Goal: Information Seeking & Learning: Learn about a topic

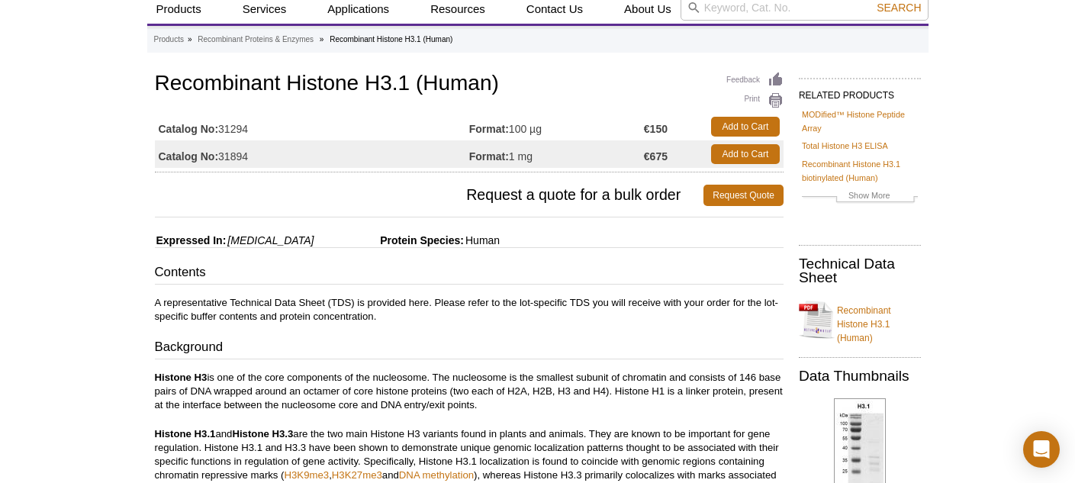
scroll to position [59, 0]
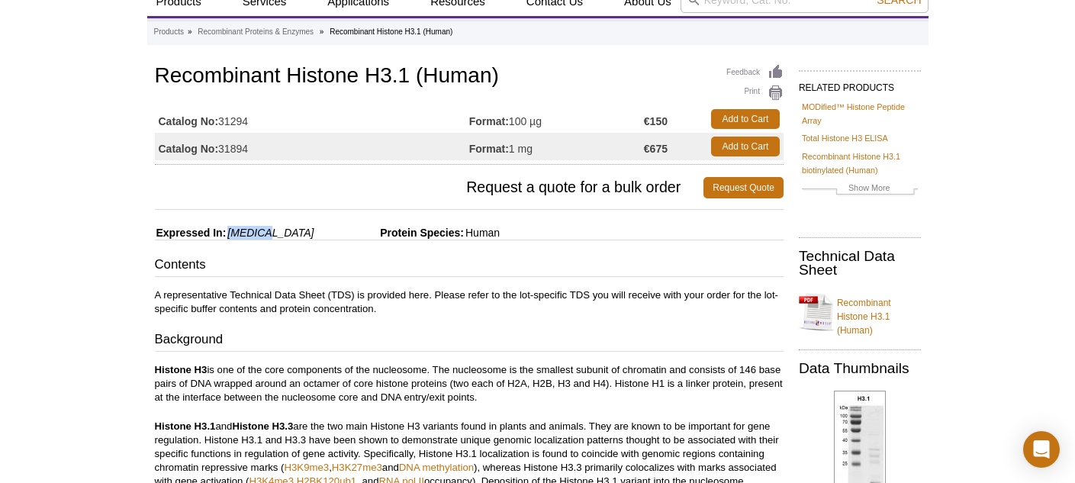
drag, startPoint x: 227, startPoint y: 230, endPoint x: 329, endPoint y: 229, distance: 102.2
drag, startPoint x: 374, startPoint y: 227, endPoint x: 475, endPoint y: 236, distance: 101.8
drag, startPoint x: 638, startPoint y: 121, endPoint x: 678, endPoint y: 120, distance: 40.4
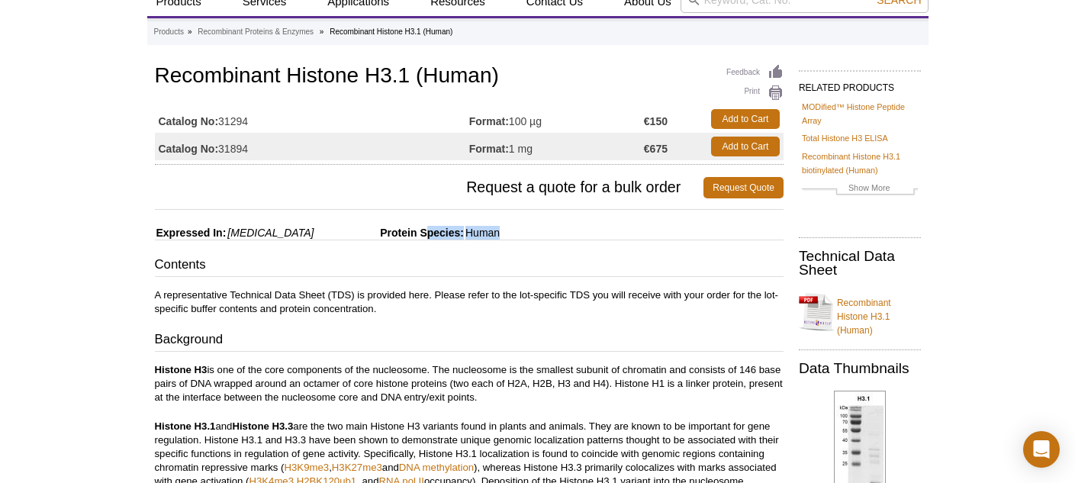
click at [678, 120] on tr "Catalog No: 31294 Format: 100 µg €150 Add to Cart" at bounding box center [469, 118] width 628 height 27
drag, startPoint x: 641, startPoint y: 149, endPoint x: 669, endPoint y: 150, distance: 27.5
click at [669, 150] on td "€675" at bounding box center [673, 146] width 59 height 27
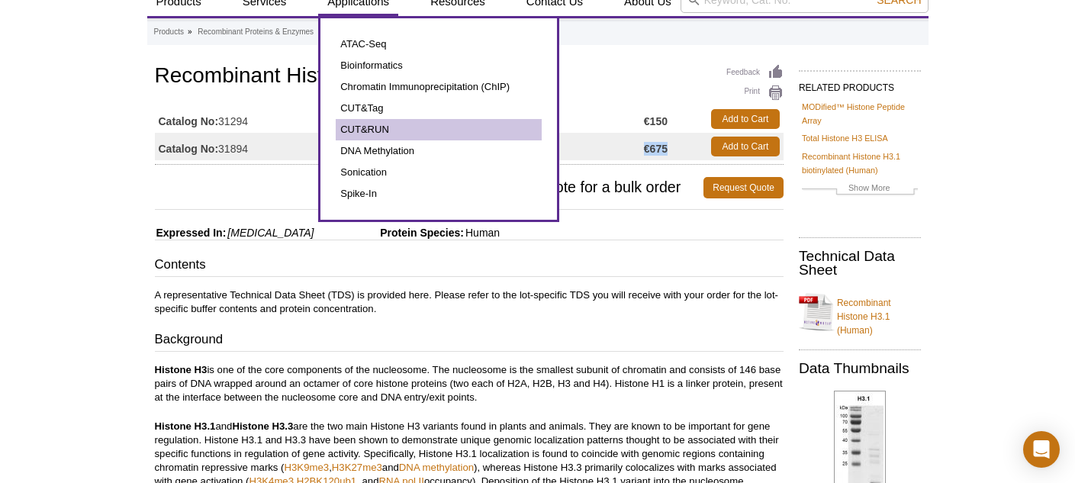
scroll to position [0, 0]
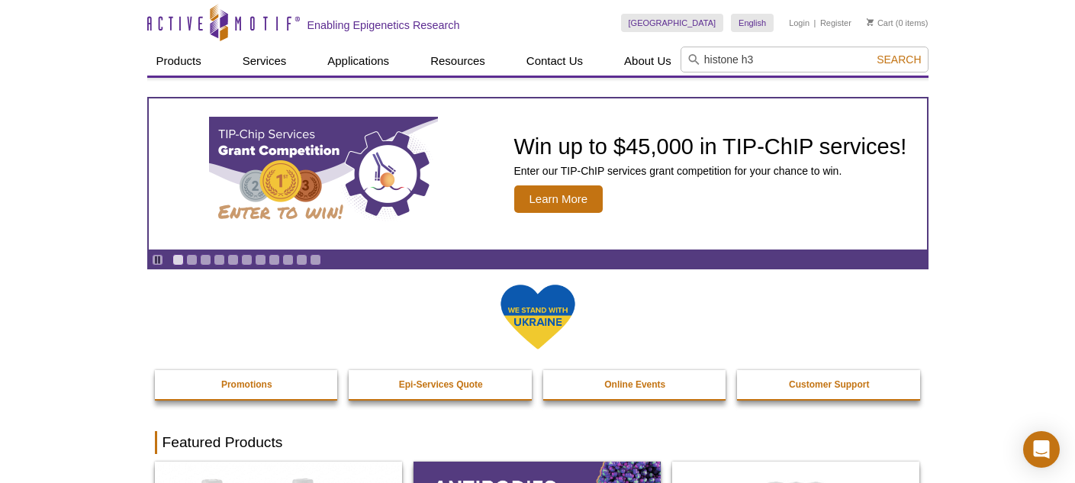
type input "histone h3"
click at [872, 53] on button "Search" at bounding box center [898, 60] width 53 height 14
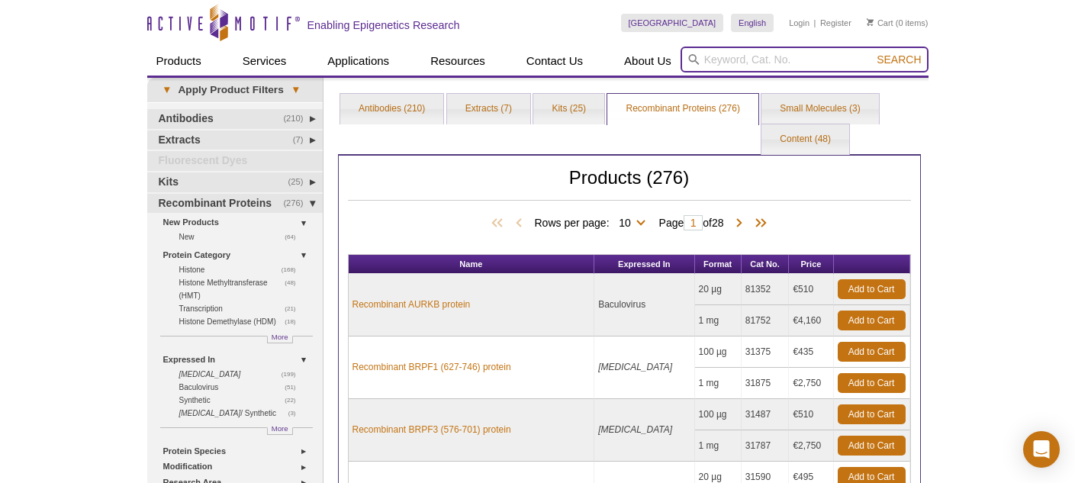
click at [733, 59] on input "search" at bounding box center [804, 60] width 248 height 26
click at [872, 53] on button "Search" at bounding box center [898, 60] width 53 height 14
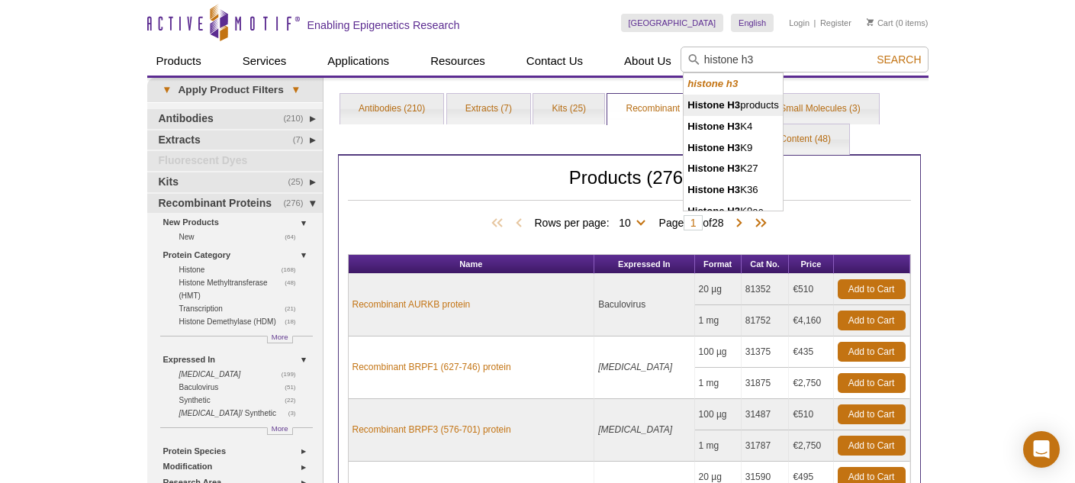
click at [737, 104] on strong "Histone H3" at bounding box center [713, 104] width 53 height 11
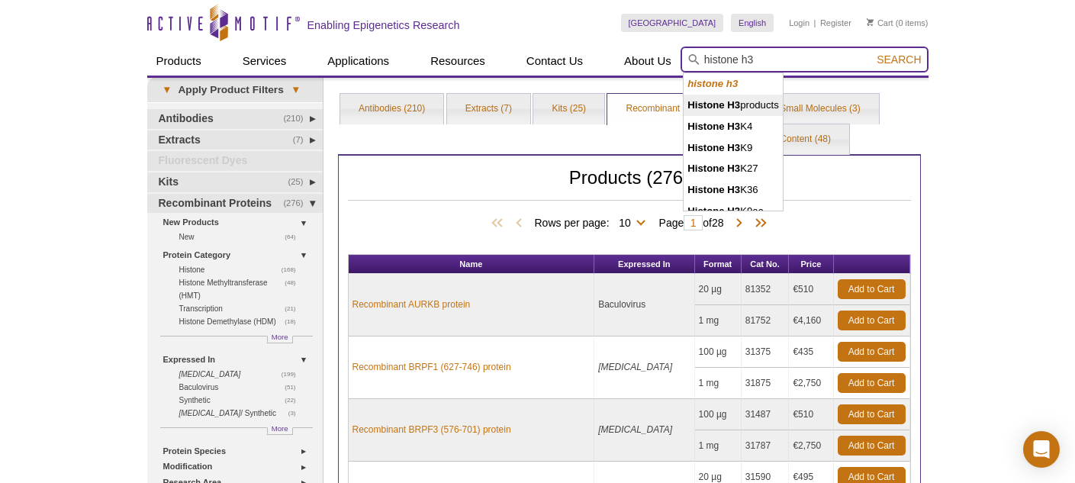
type input "Histone H3 products"
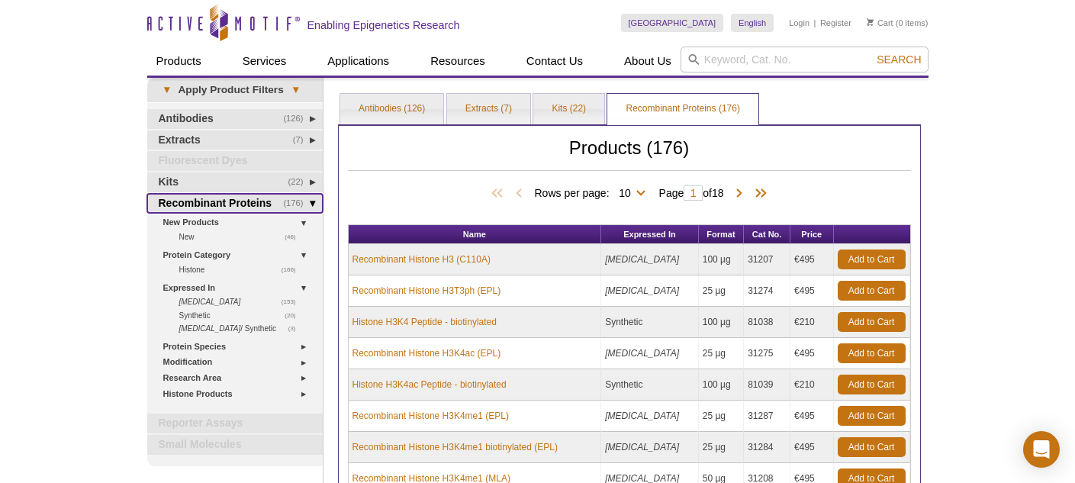
click at [310, 205] on link "(176) Recombinant Proteins" at bounding box center [234, 204] width 175 height 20
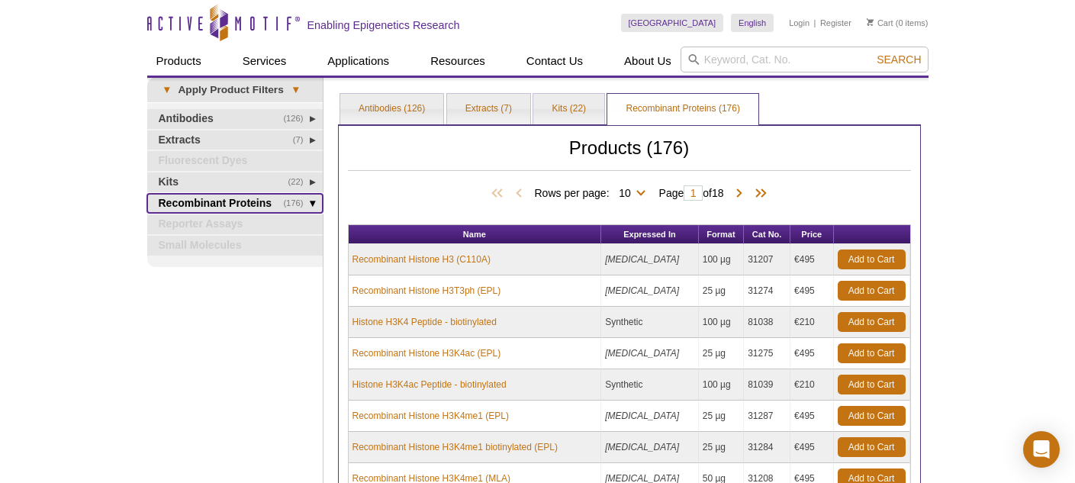
click at [310, 205] on link "(176) Recombinant Proteins" at bounding box center [234, 204] width 175 height 20
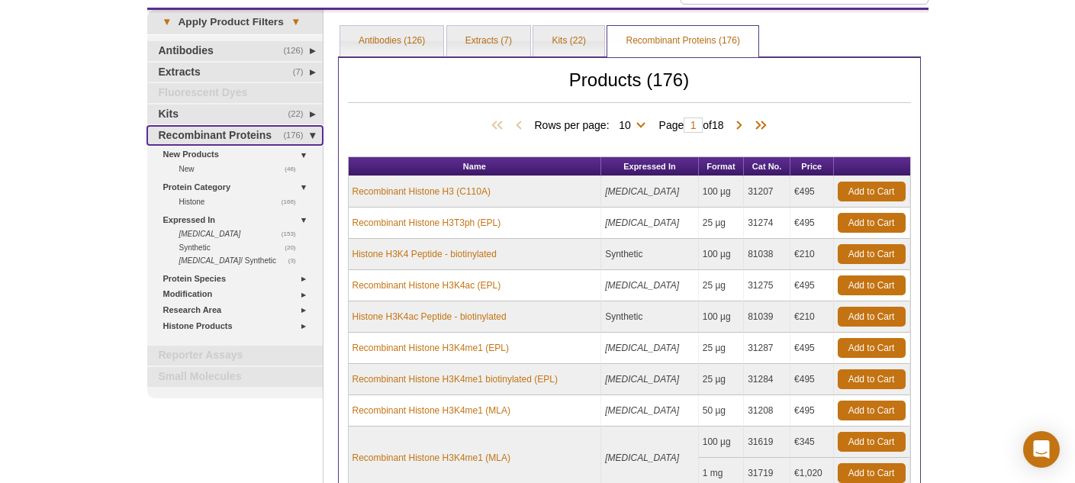
scroll to position [69, 0]
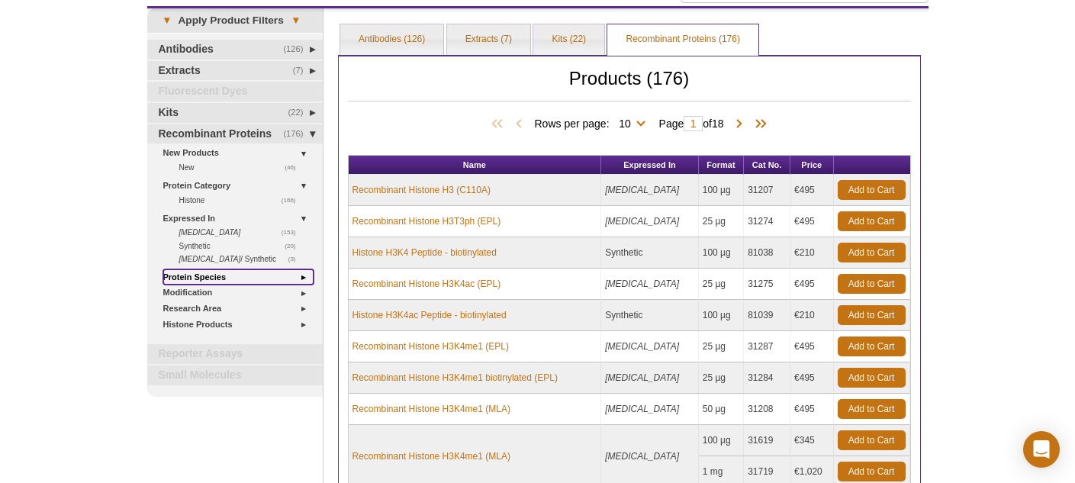
click at [300, 278] on link "Protein Species" at bounding box center [238, 277] width 150 height 16
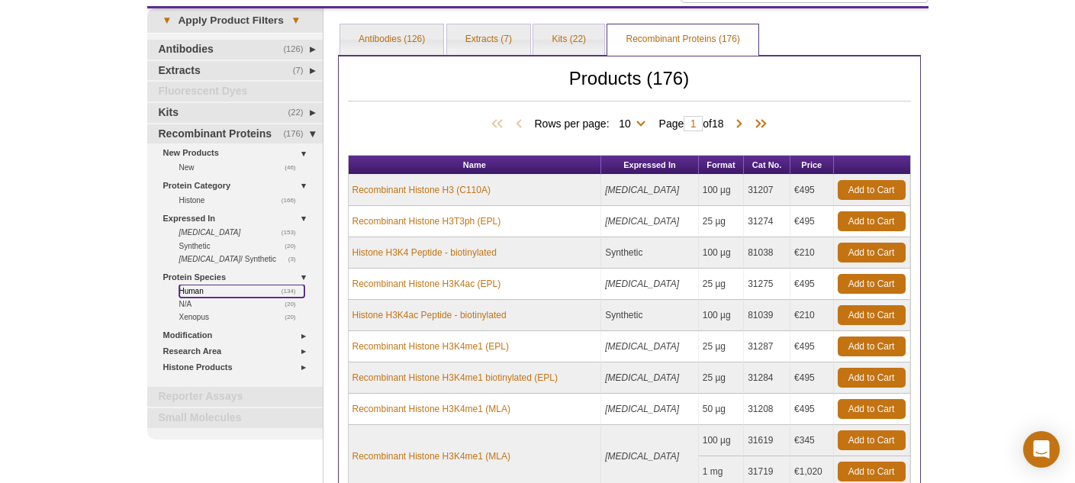
click at [202, 292] on link "(134) Human" at bounding box center [241, 290] width 125 height 13
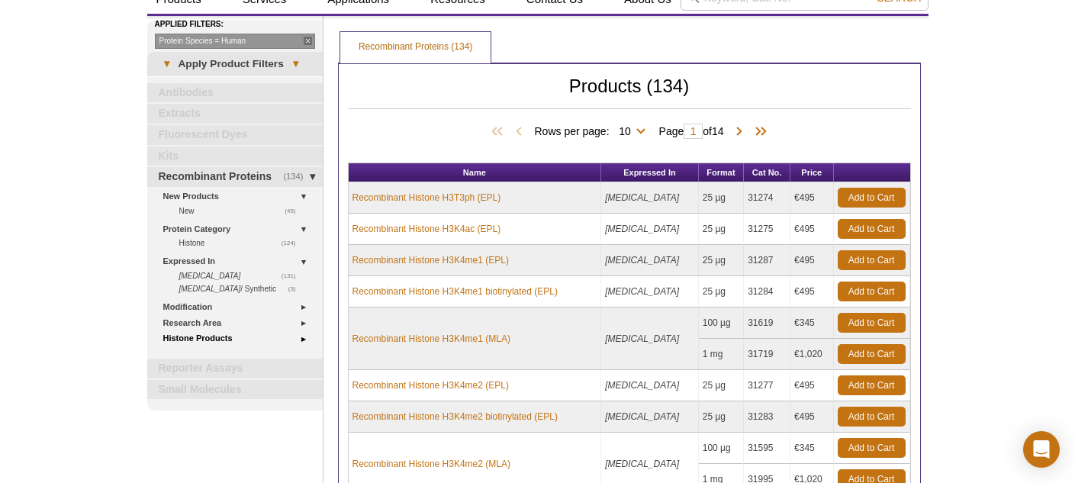
scroll to position [63, 0]
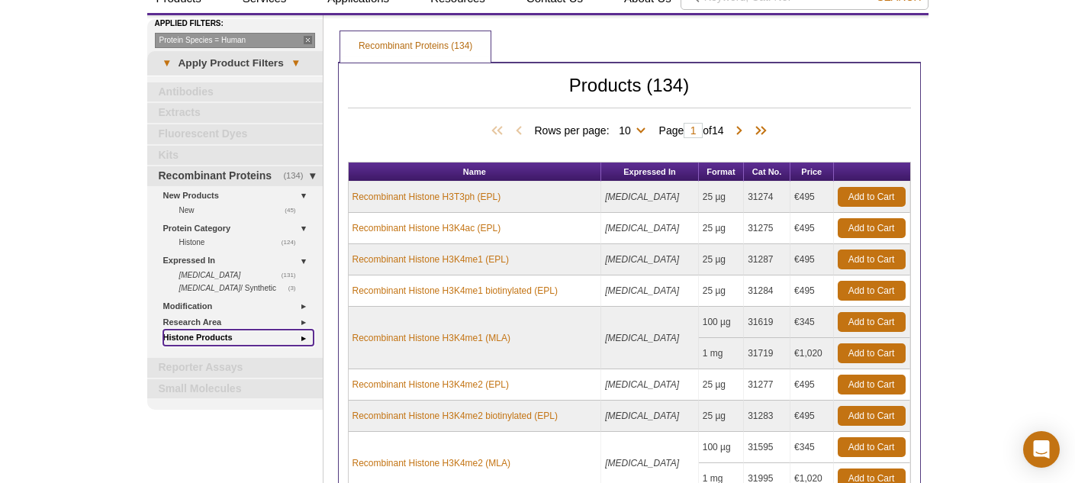
click at [303, 337] on link "Histone Products" at bounding box center [238, 337] width 150 height 16
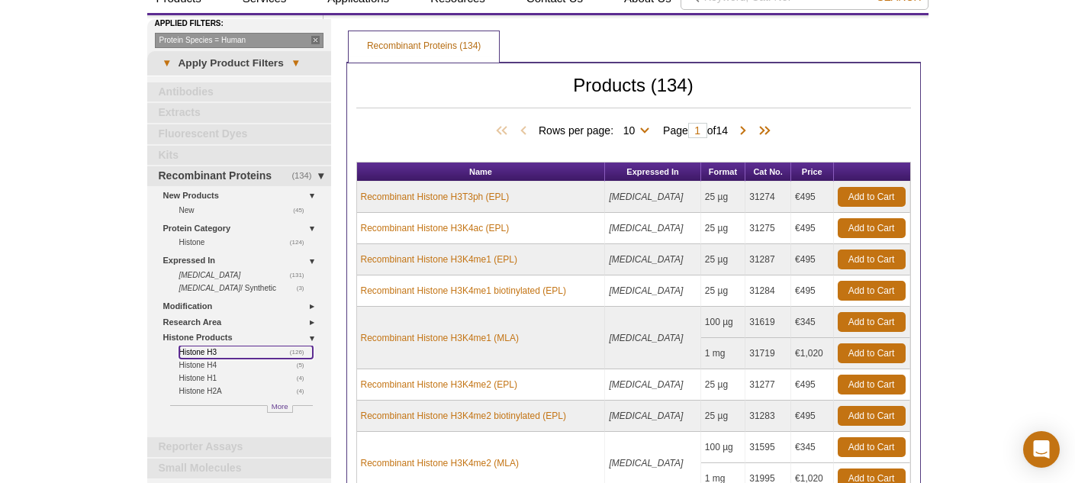
click at [207, 353] on link "(126) Histone H3" at bounding box center [245, 351] width 133 height 13
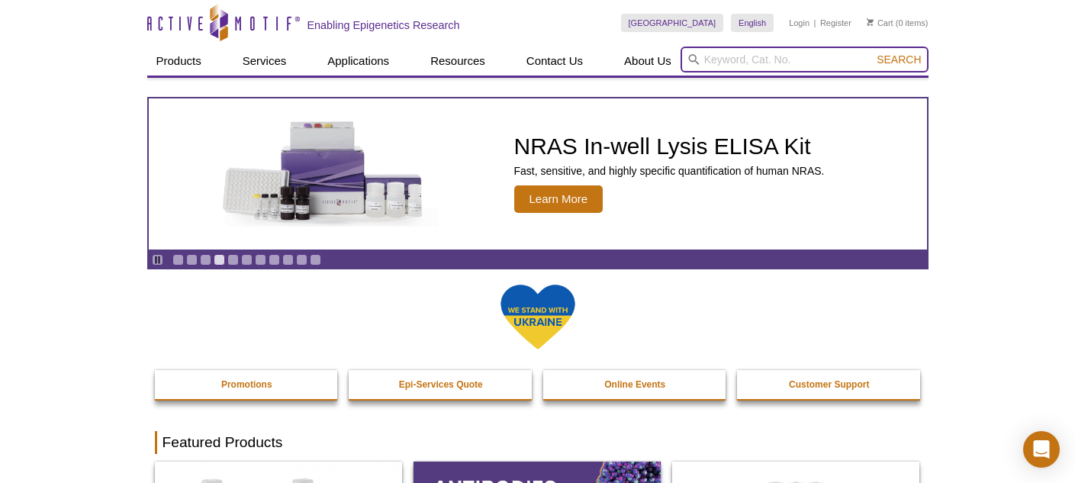
click at [798, 57] on input "search" at bounding box center [804, 60] width 248 height 26
type input "j"
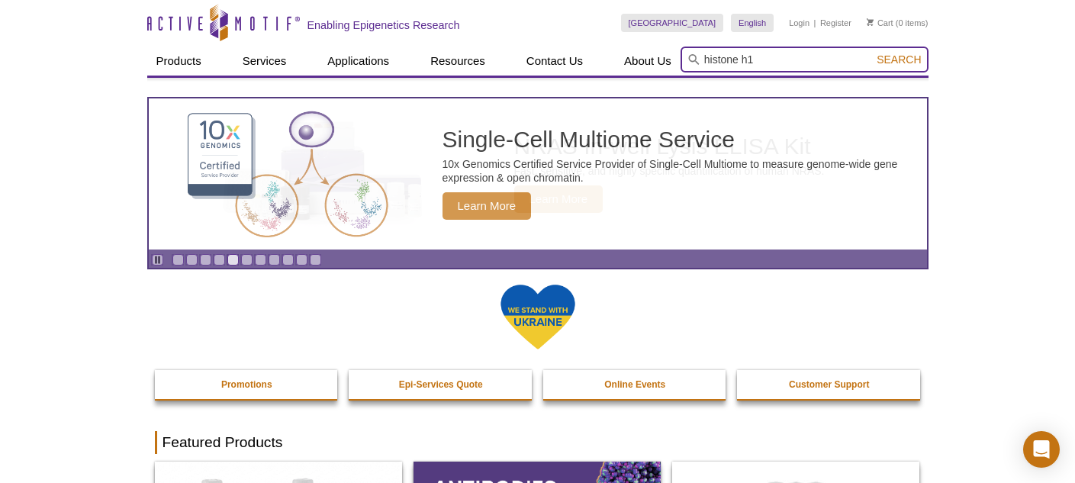
type input "histone h1"
click at [872, 53] on button "Search" at bounding box center [898, 60] width 53 height 14
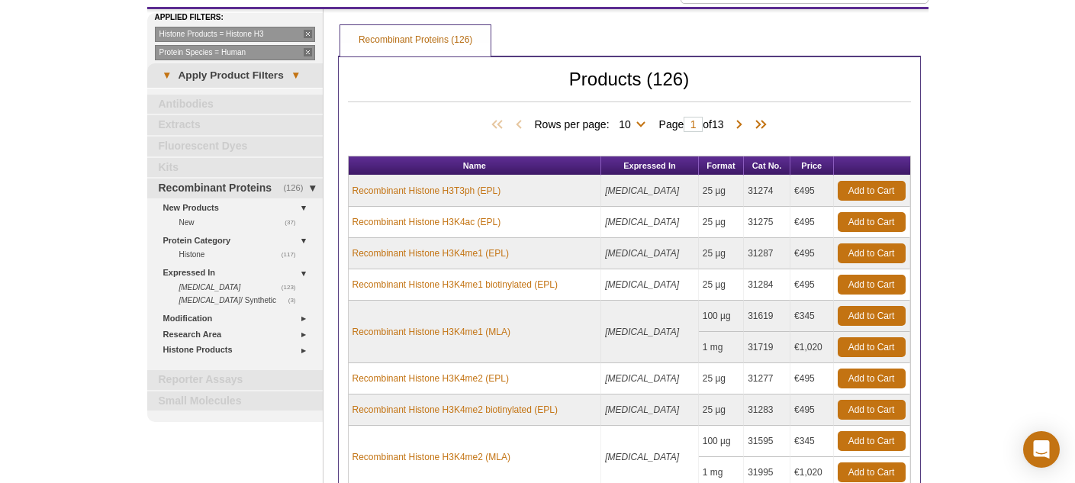
scroll to position [75, 0]
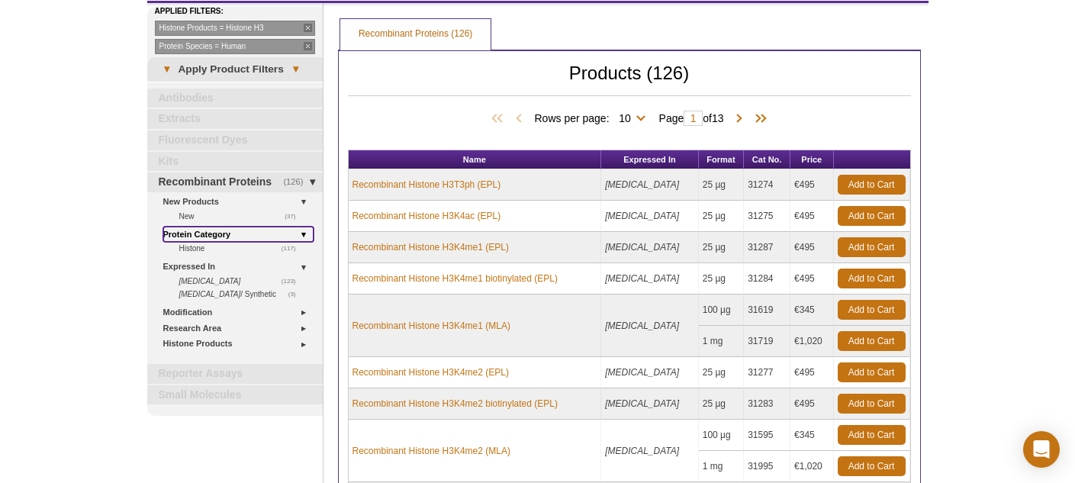
click at [304, 233] on link "Protein Category" at bounding box center [238, 234] width 150 height 16
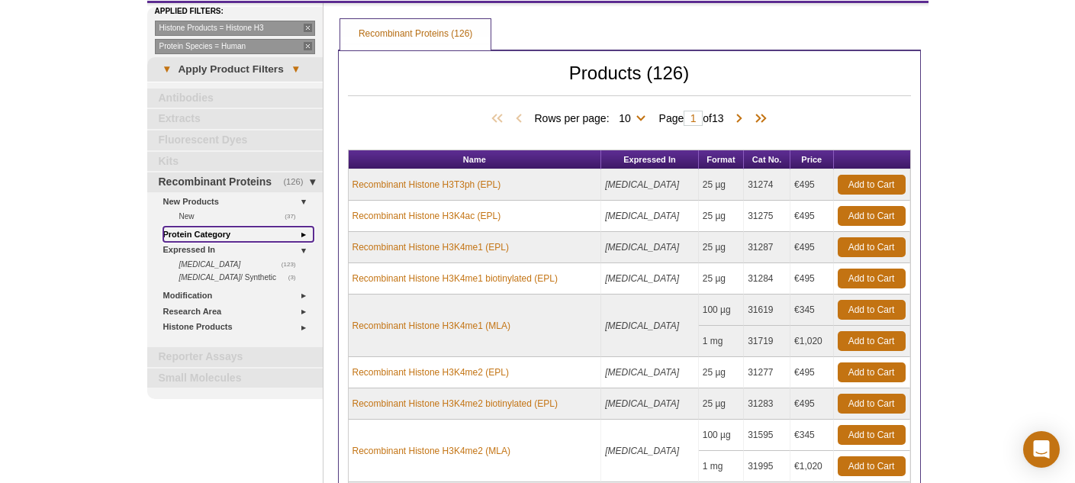
click at [304, 233] on link "Protein Category" at bounding box center [238, 234] width 150 height 16
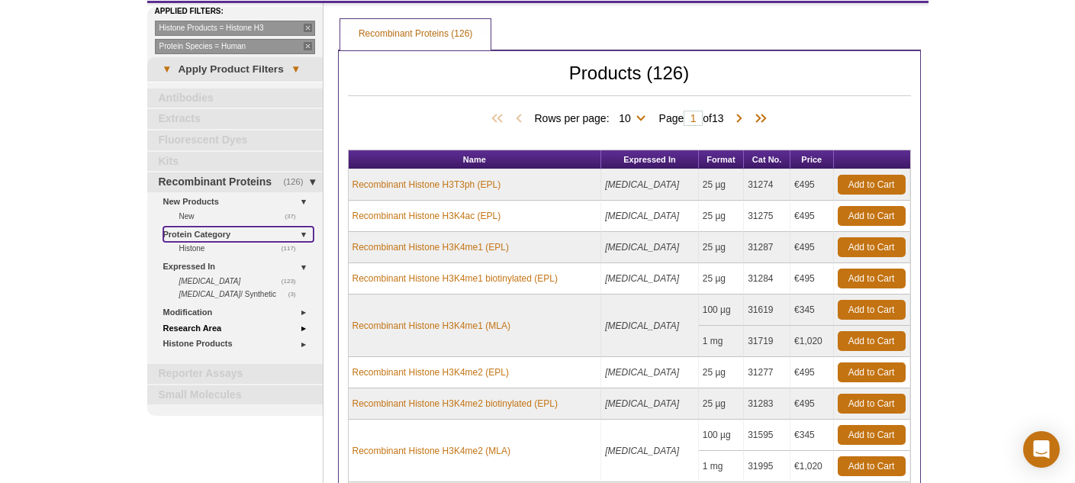
scroll to position [75, 0]
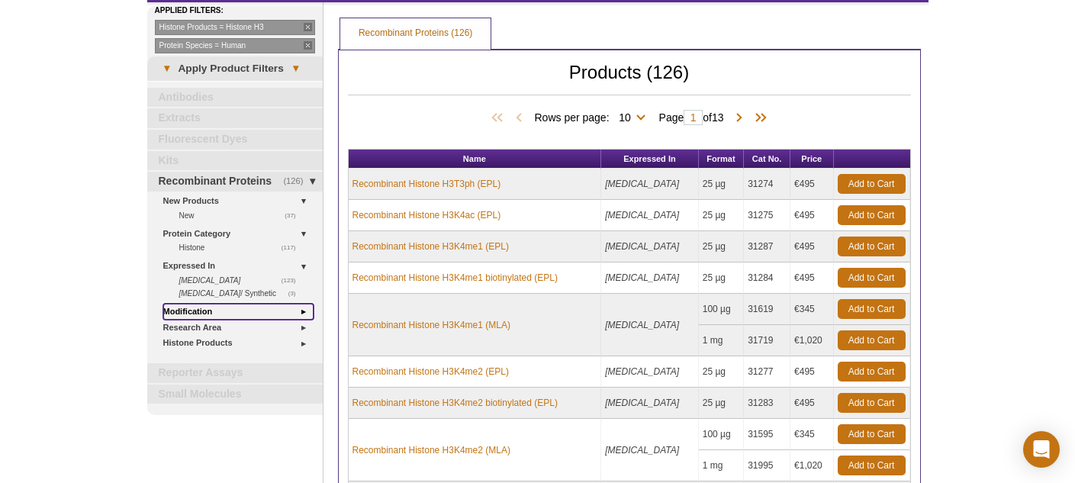
click at [303, 313] on link "Modification" at bounding box center [238, 312] width 150 height 16
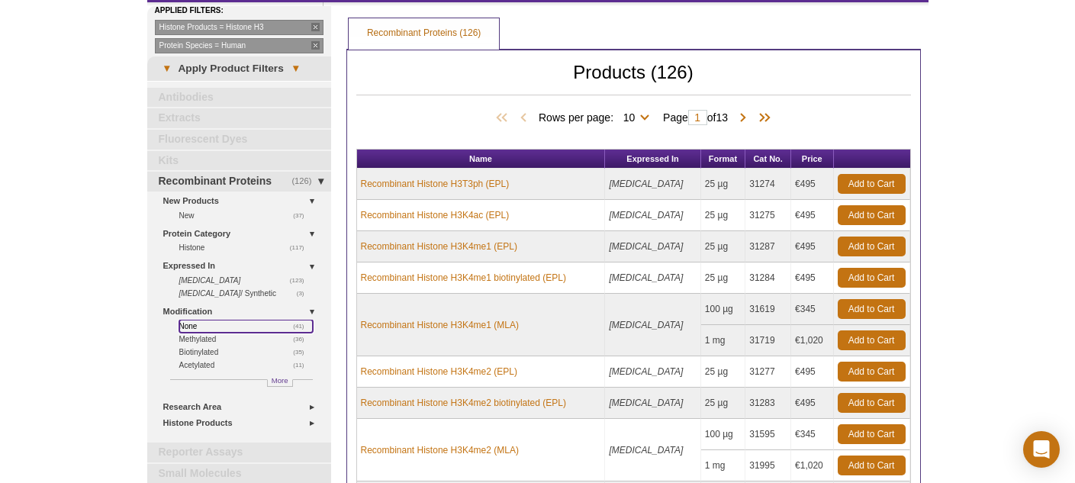
click at [298, 325] on span "(41)" at bounding box center [302, 326] width 19 height 13
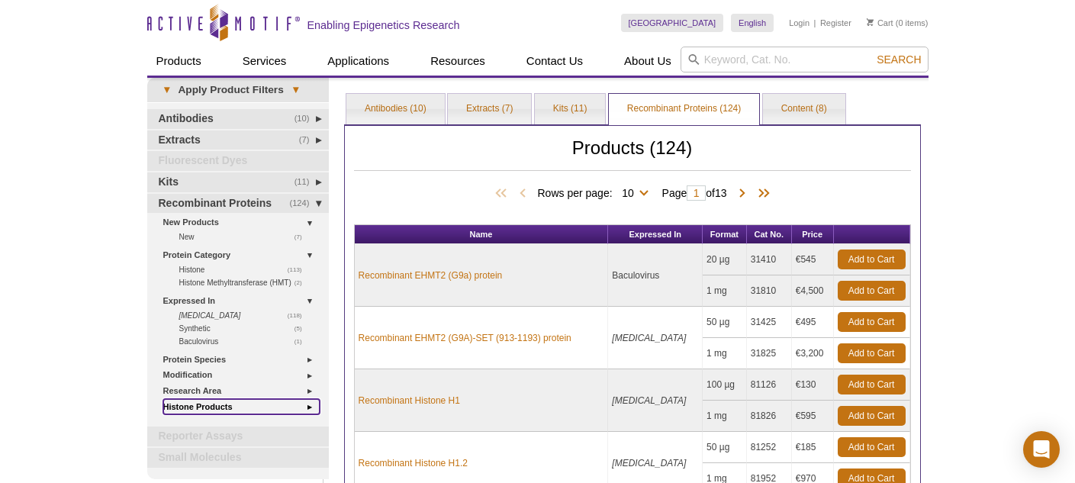
click at [307, 405] on link "Histone Products" at bounding box center [241, 407] width 156 height 16
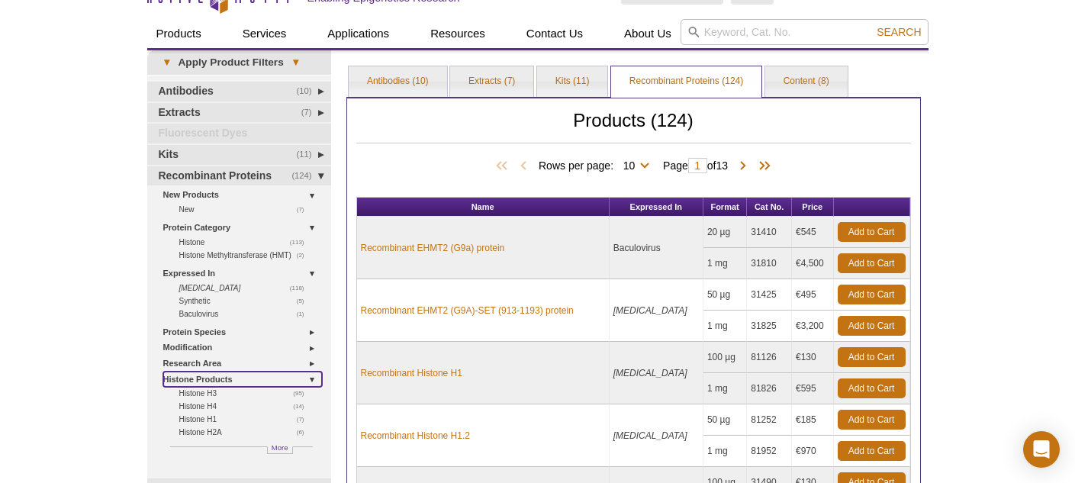
scroll to position [49, 0]
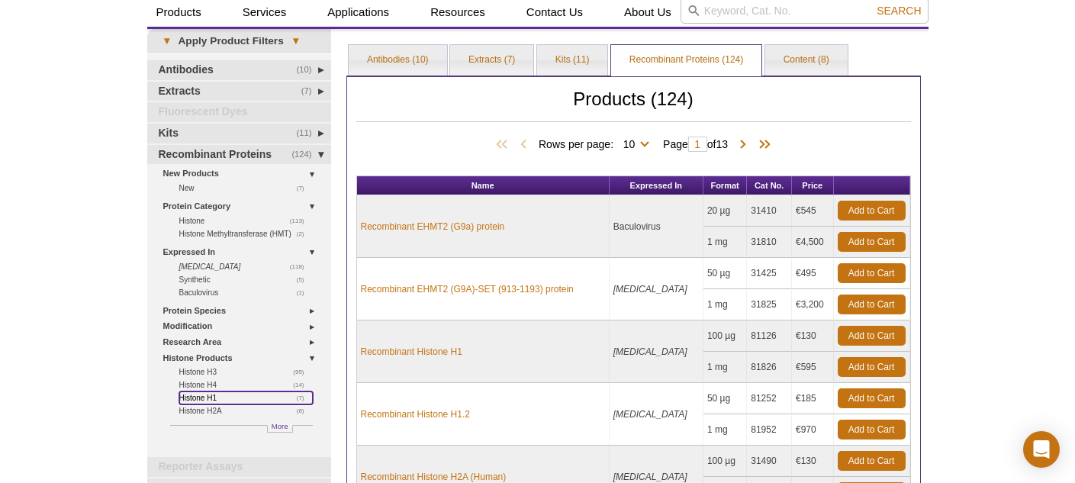
click at [191, 397] on link "(7) Histone H1" at bounding box center [245, 397] width 133 height 13
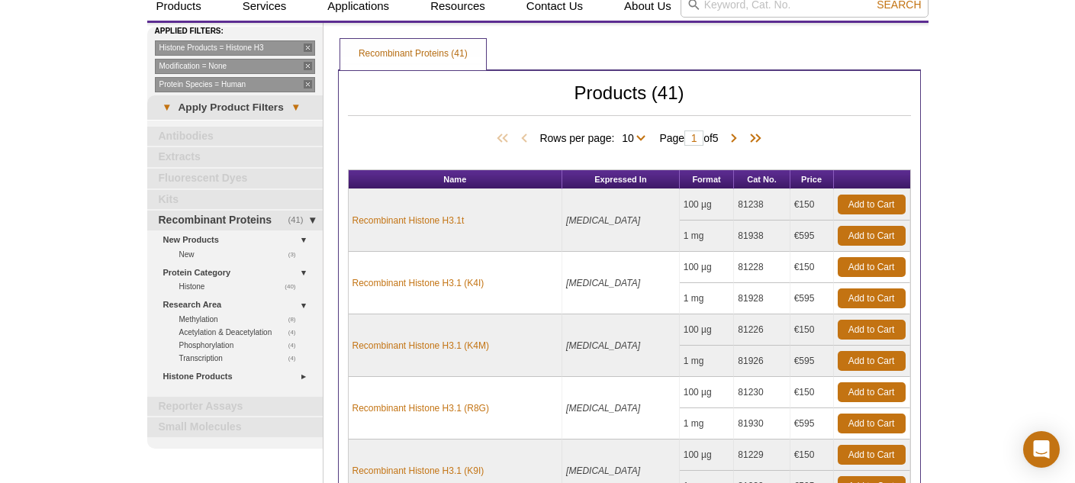
scroll to position [60, 0]
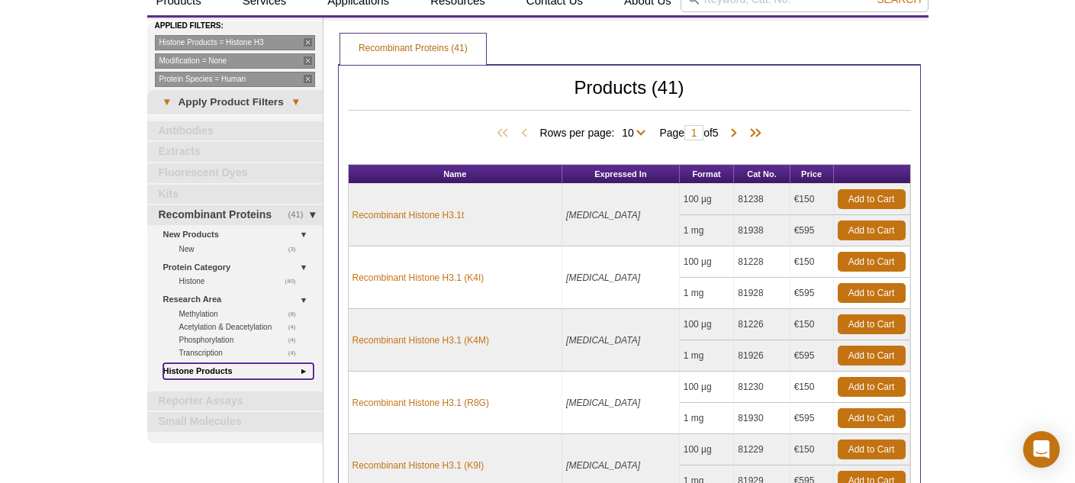
click at [304, 377] on link "Histone Products" at bounding box center [238, 371] width 150 height 16
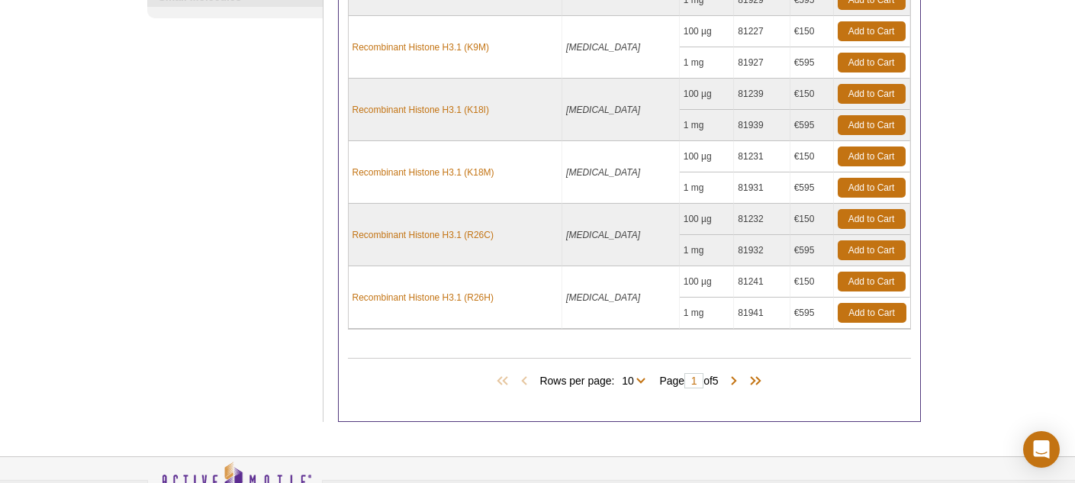
scroll to position [541, 0]
click at [736, 384] on span at bounding box center [733, 380] width 15 height 15
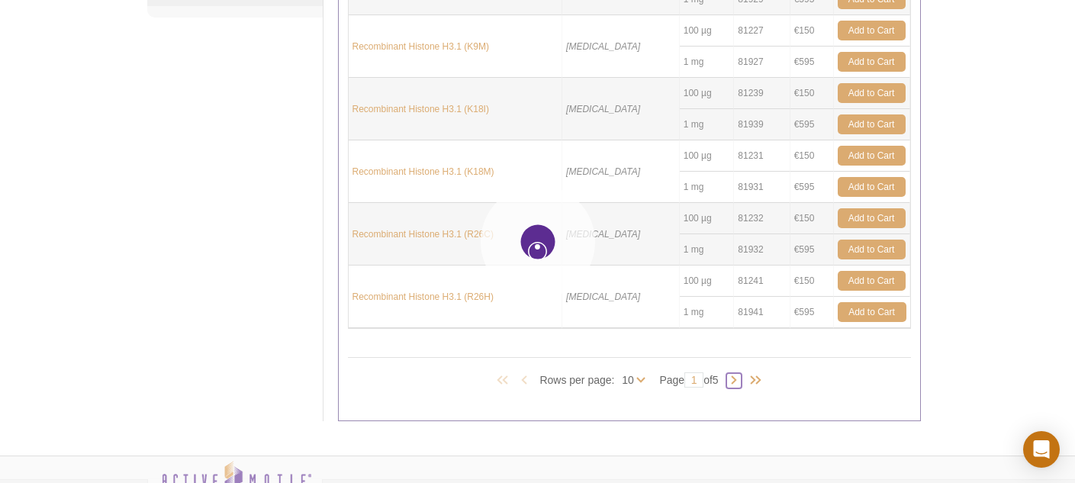
type input "2"
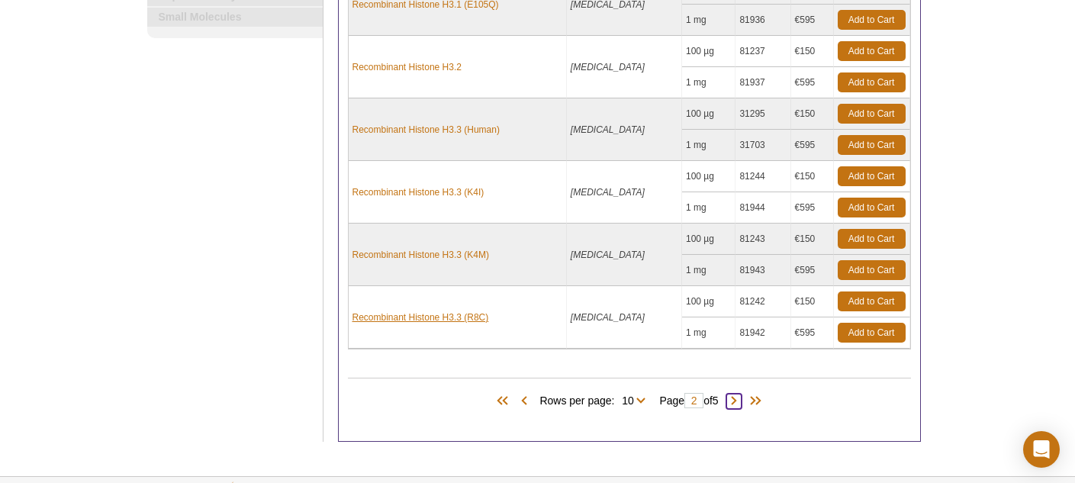
scroll to position [522, 0]
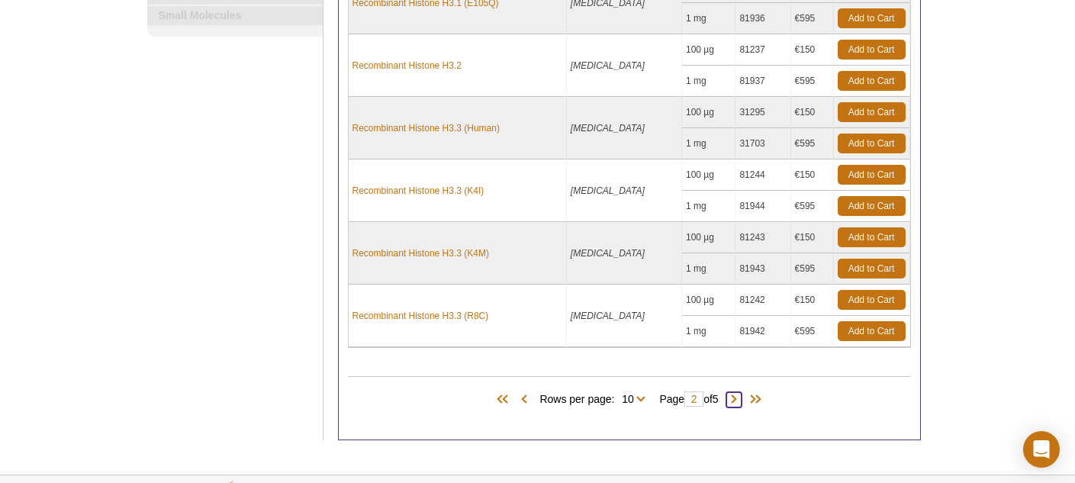
click at [738, 404] on span at bounding box center [733, 399] width 15 height 15
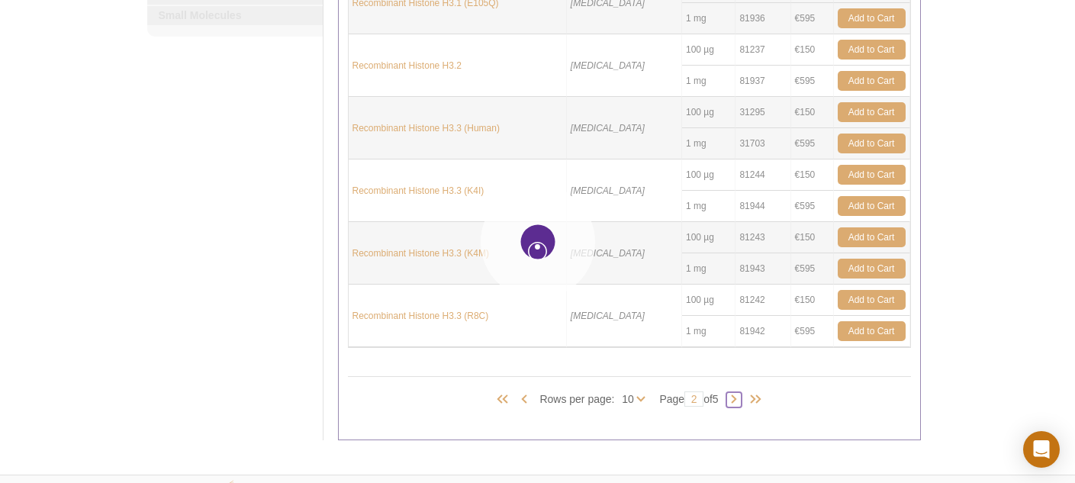
type input "3"
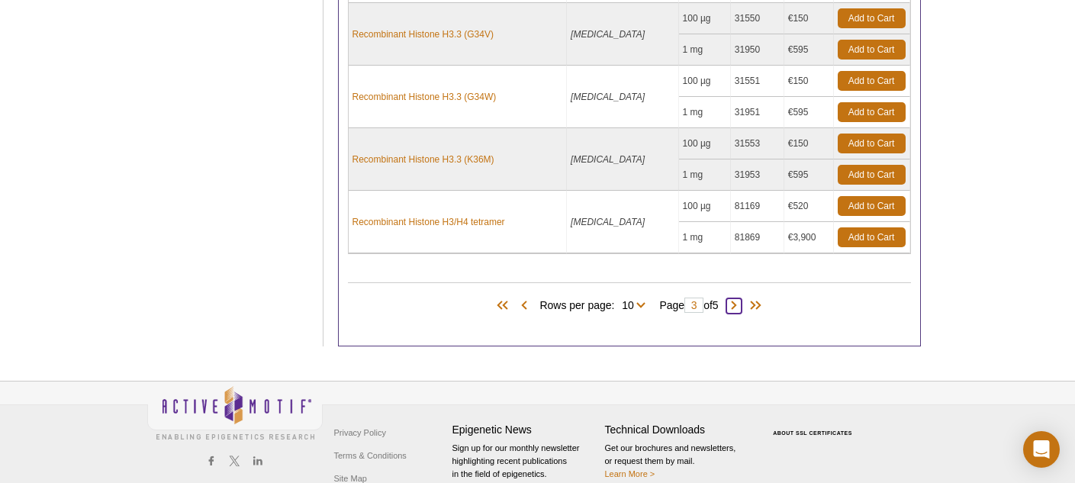
scroll to position [647, 0]
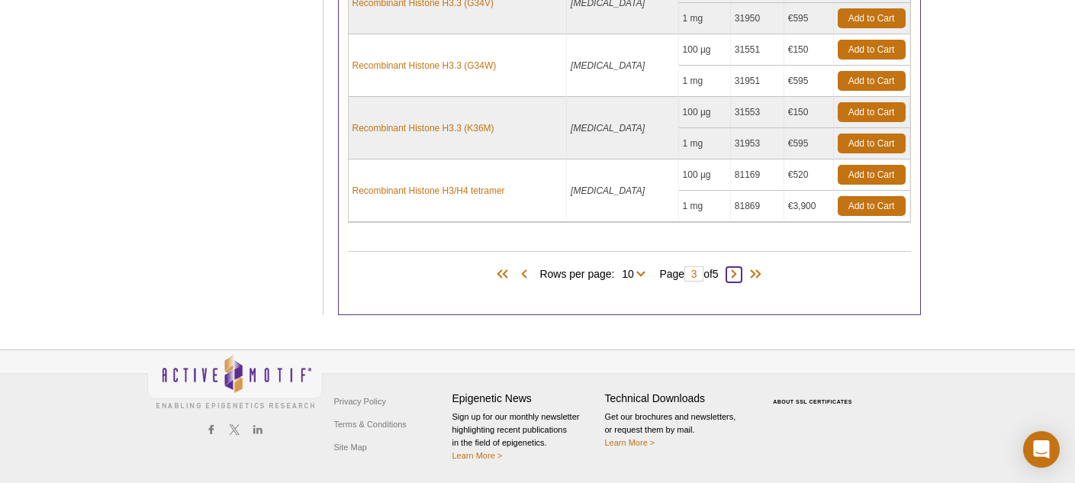
click at [736, 278] on span at bounding box center [733, 274] width 15 height 15
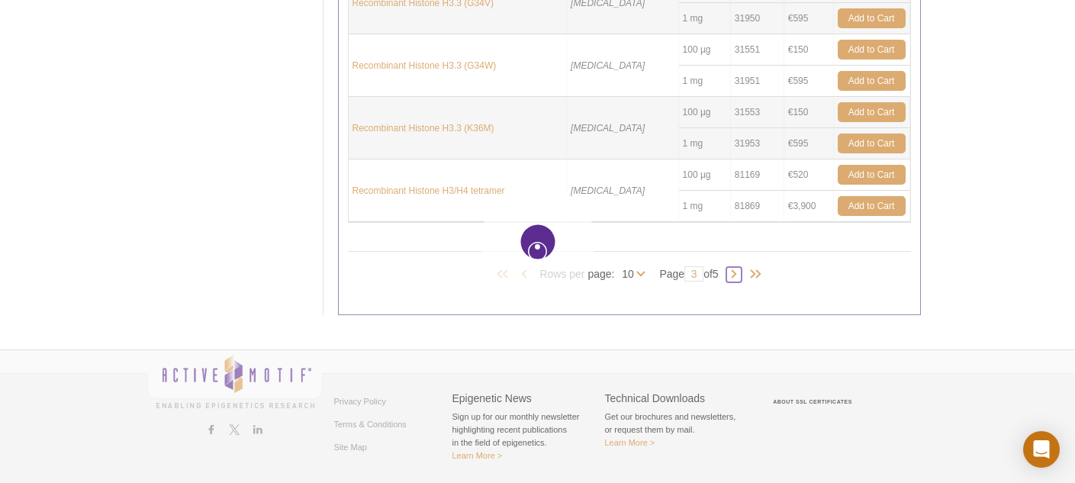
type input "4"
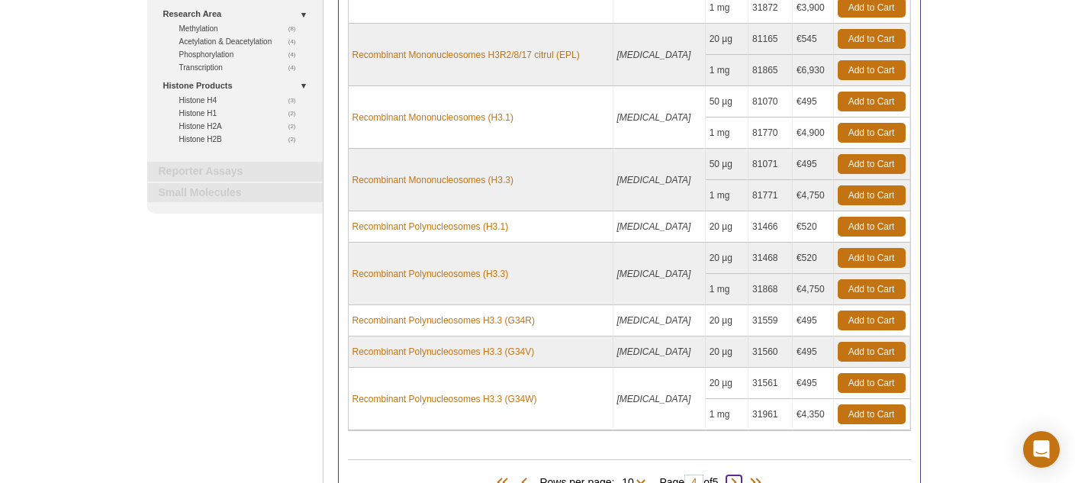
scroll to position [554, 0]
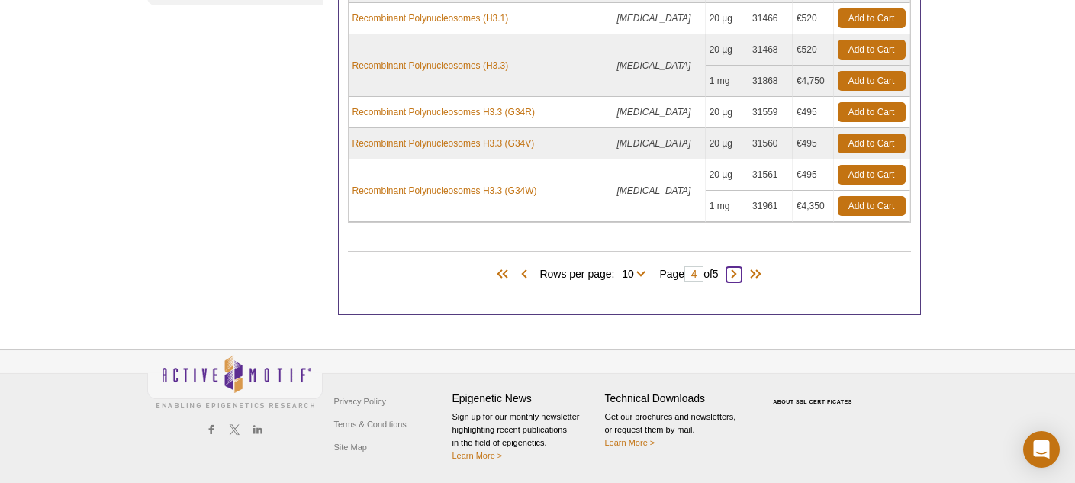
click at [741, 277] on span at bounding box center [733, 274] width 15 height 15
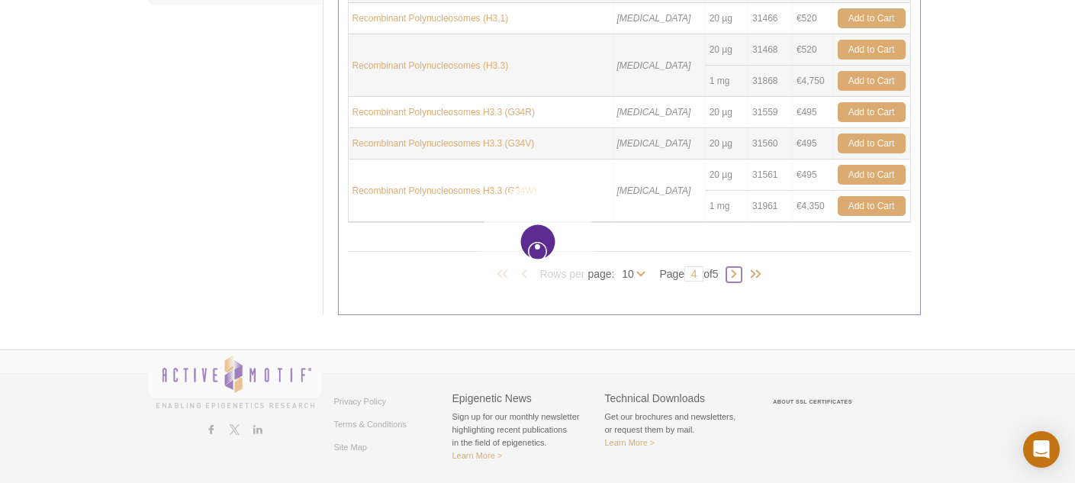
type input "5"
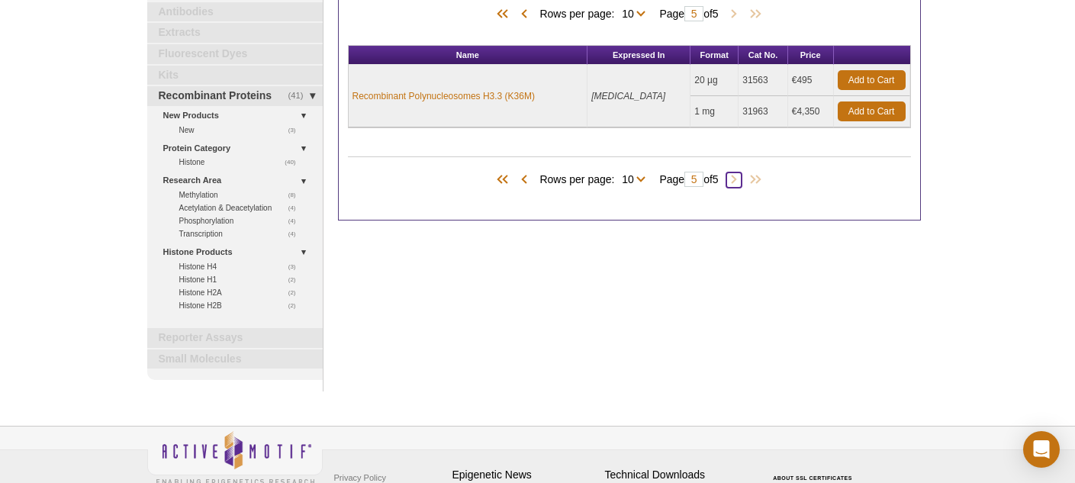
scroll to position [176, 0]
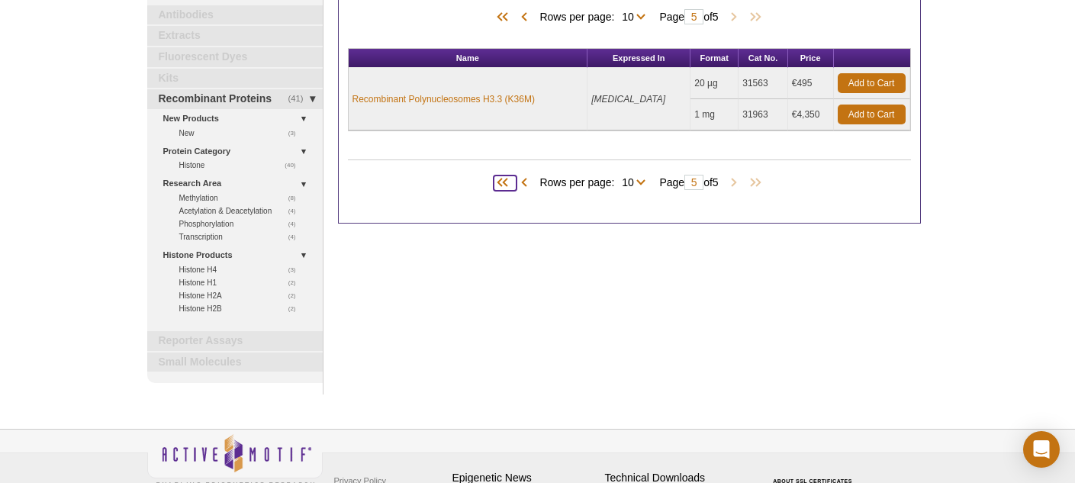
click at [496, 186] on span at bounding box center [504, 182] width 23 height 15
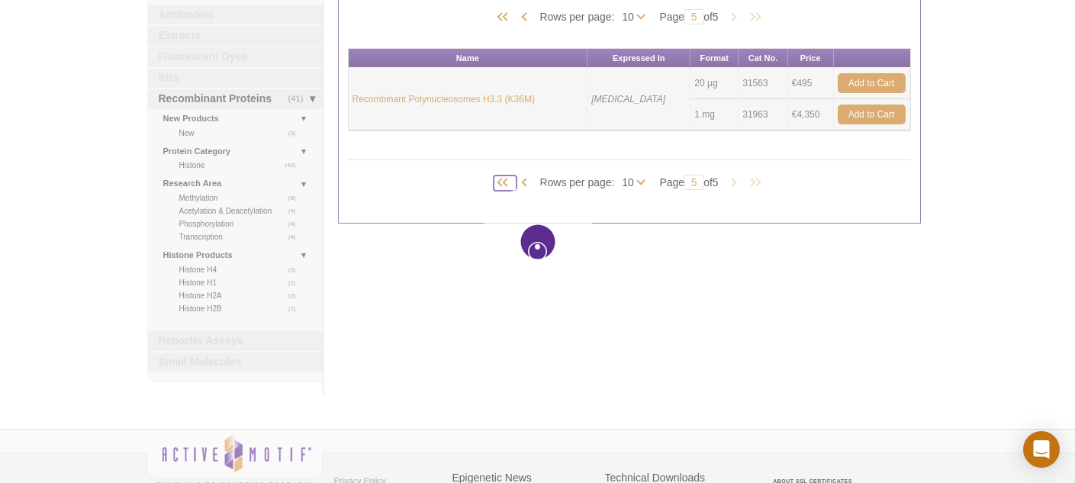
type input "1"
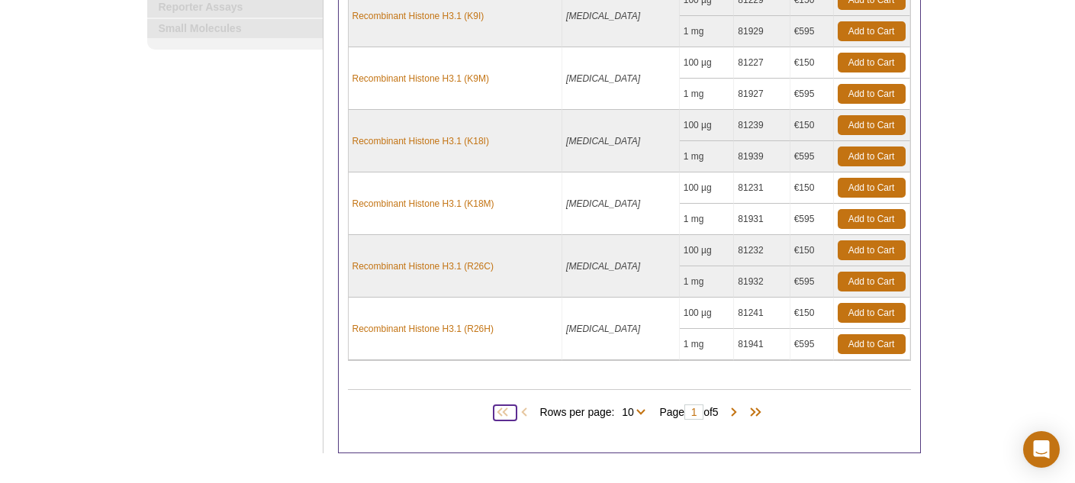
scroll to position [519, 0]
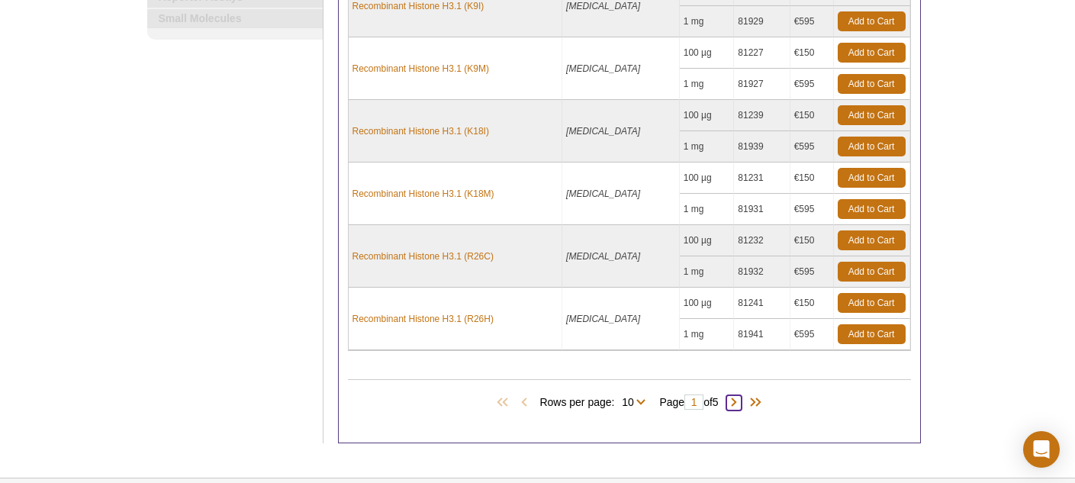
click at [737, 406] on span at bounding box center [733, 402] width 15 height 15
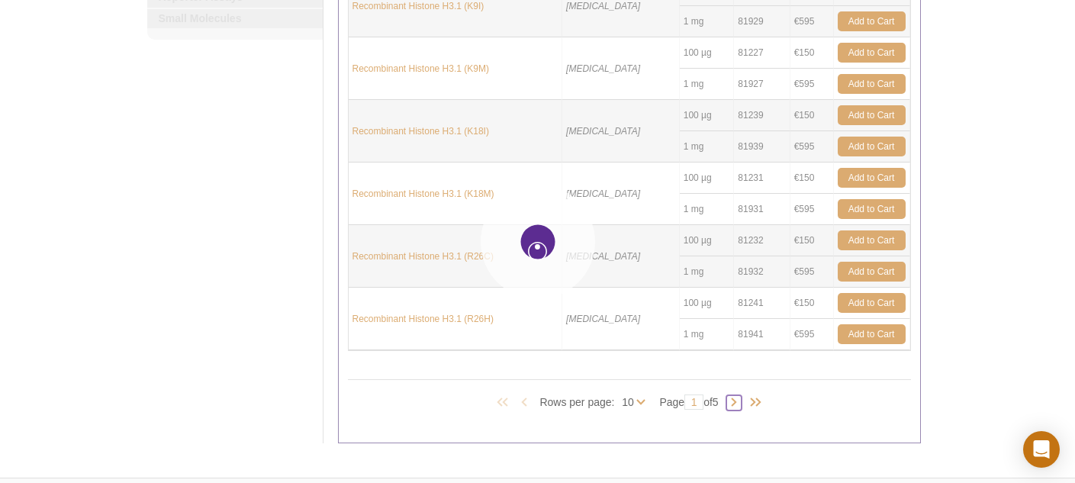
type input "2"
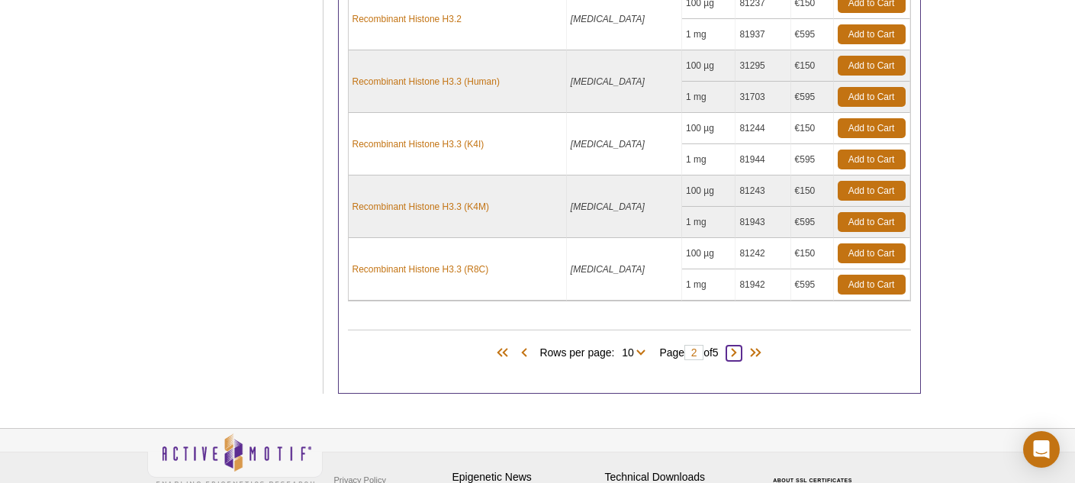
scroll to position [611, 0]
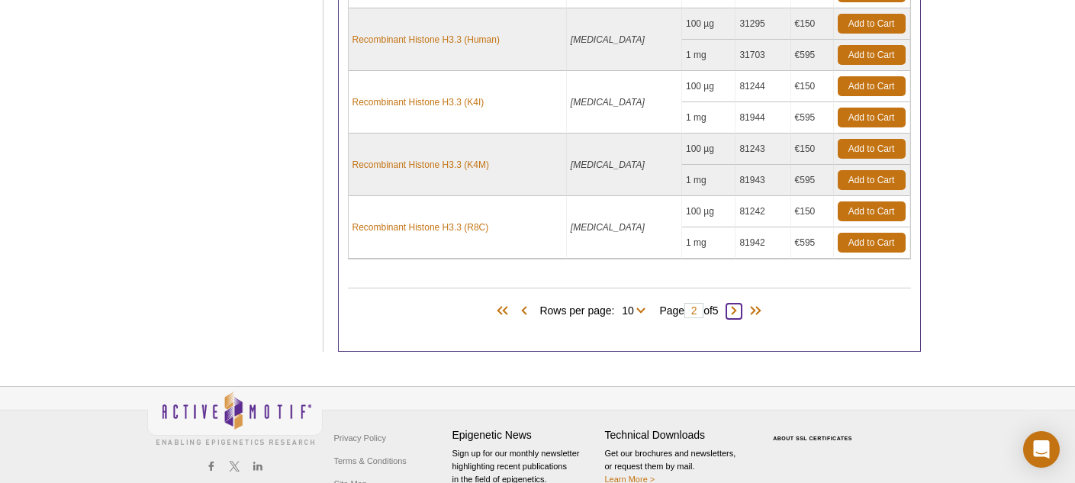
click at [740, 311] on span at bounding box center [733, 311] width 15 height 15
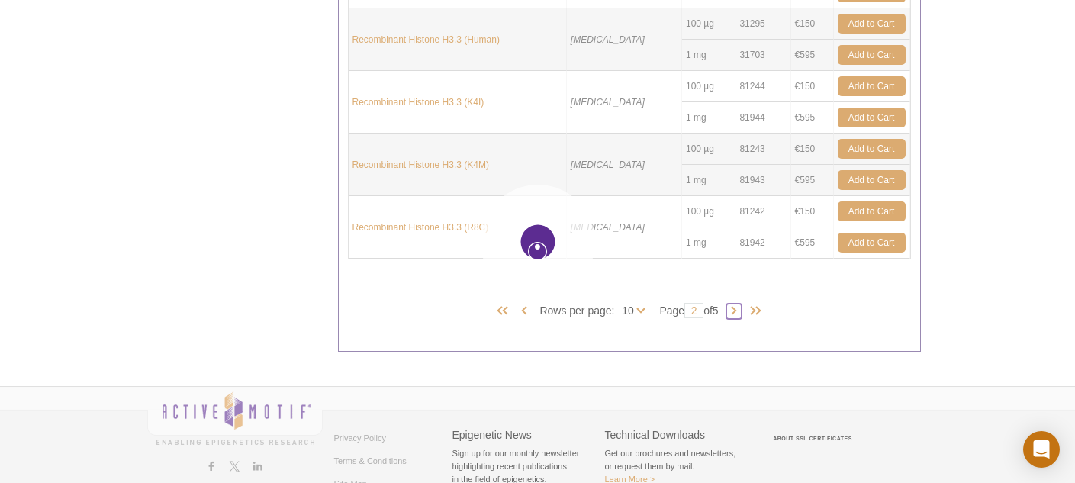
type input "3"
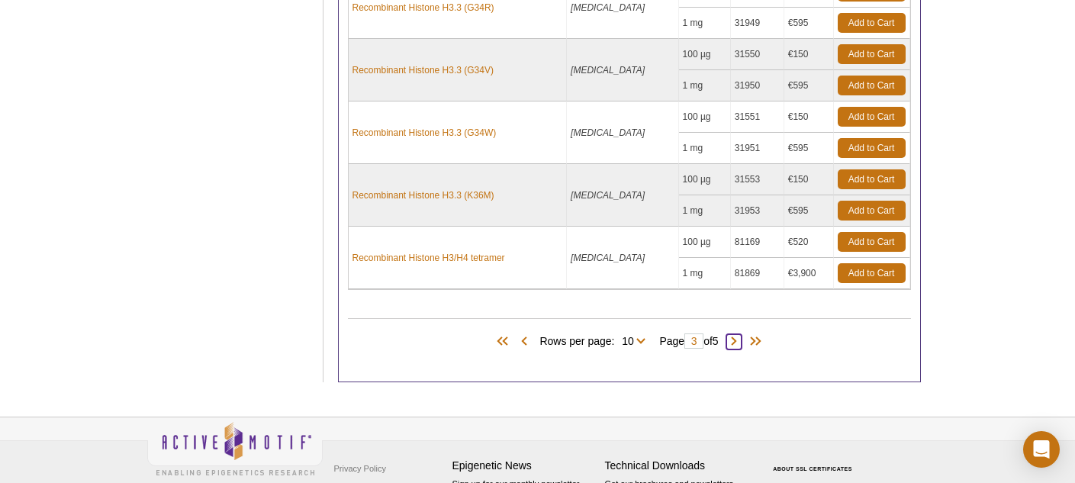
scroll to position [622, 0]
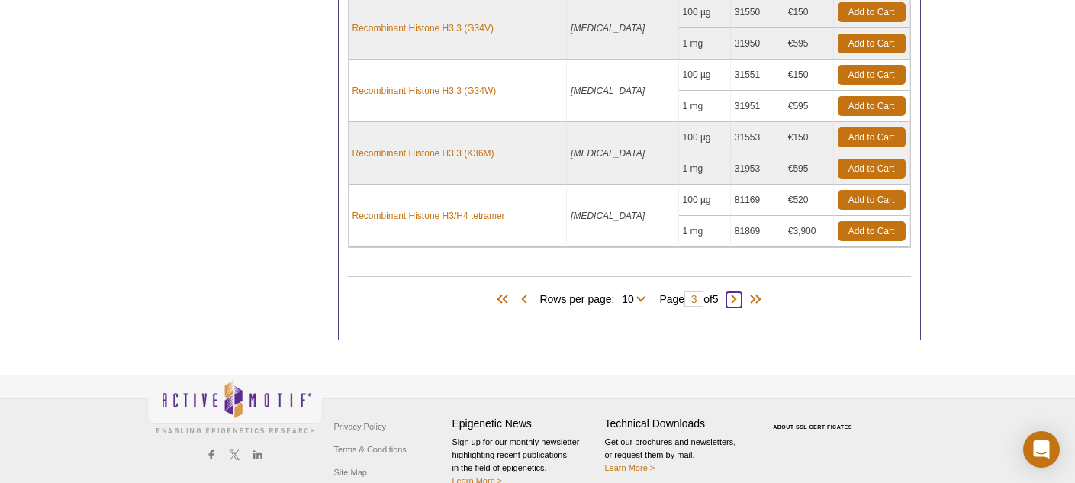
click at [737, 295] on span at bounding box center [733, 299] width 15 height 15
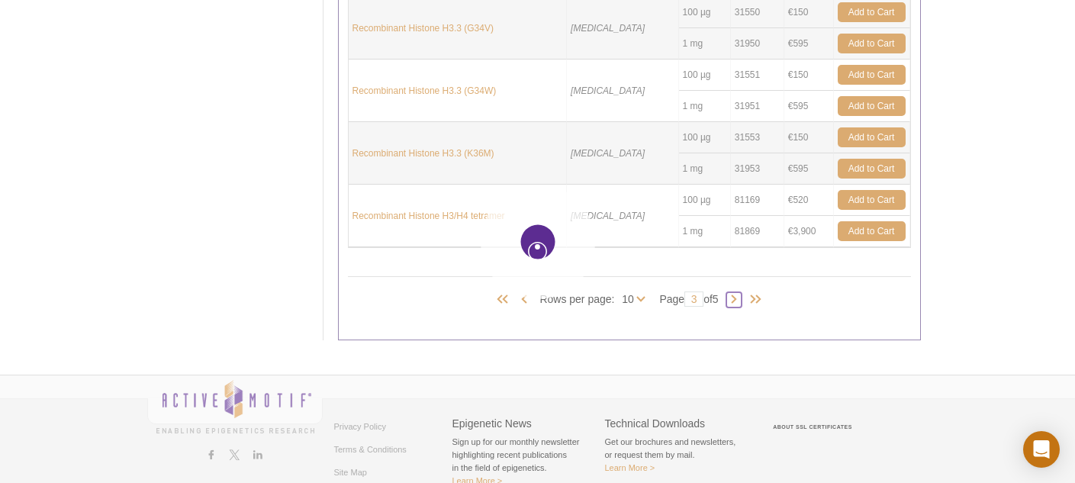
type input "4"
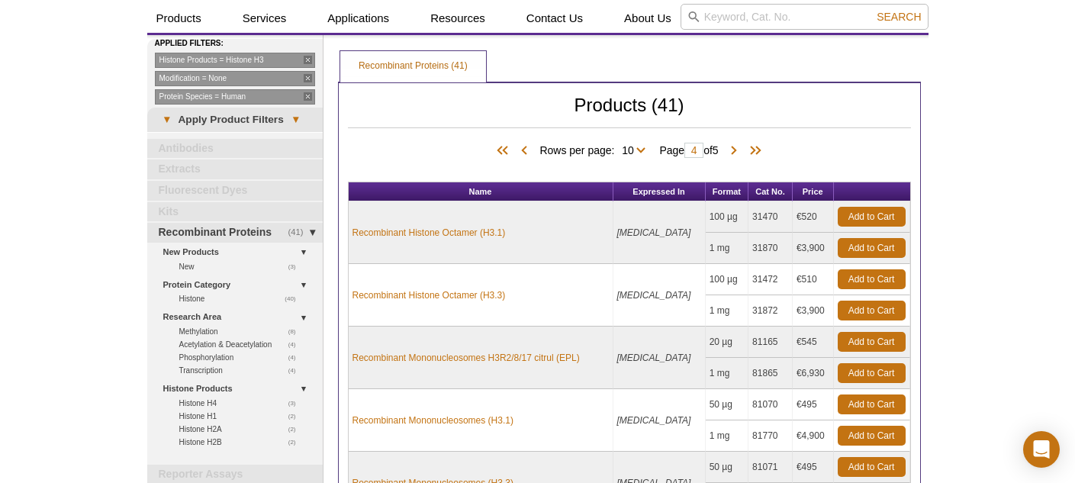
scroll to position [41, 0]
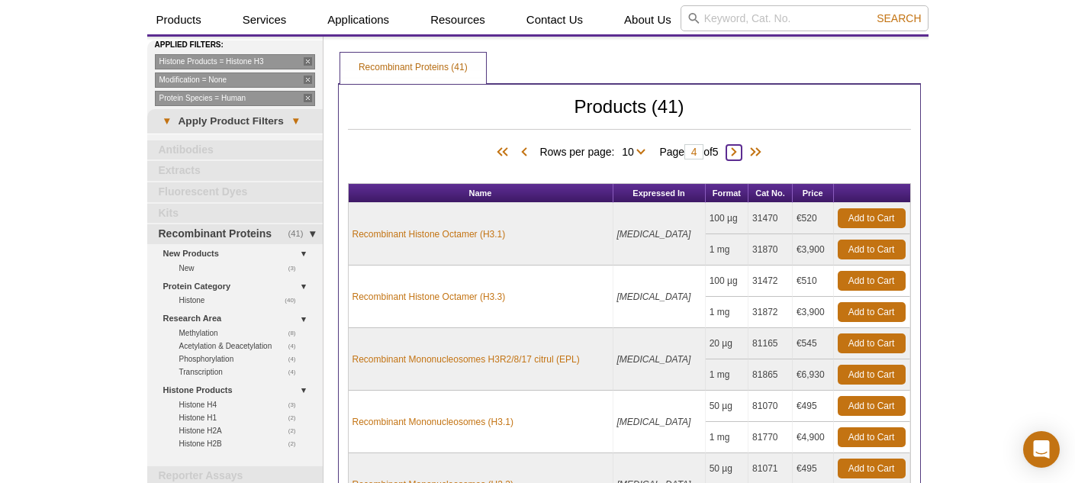
click at [735, 152] on span at bounding box center [733, 152] width 15 height 15
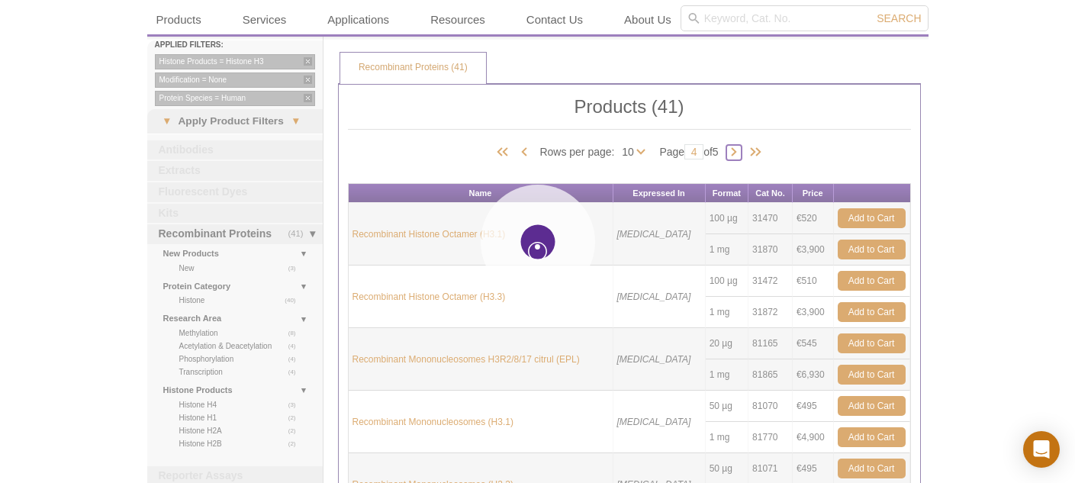
type input "5"
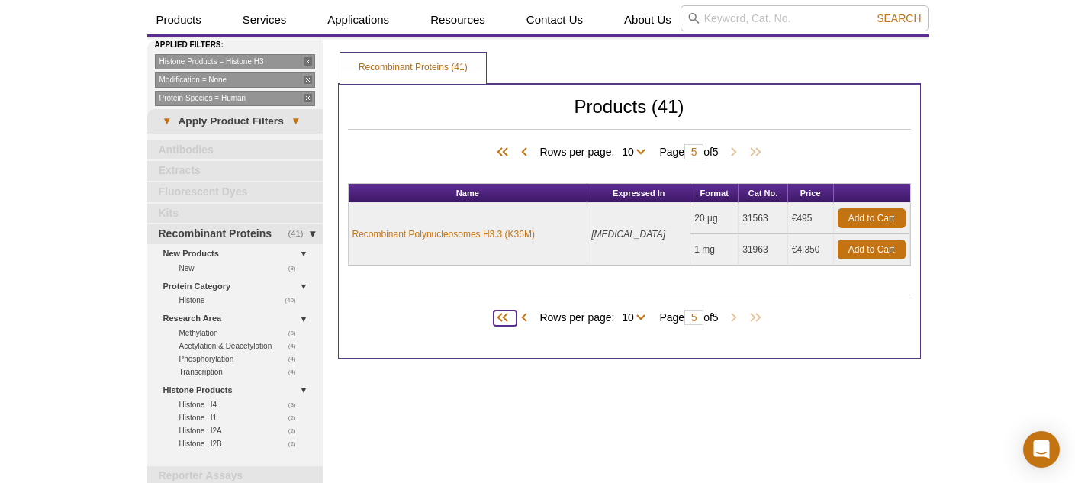
click at [498, 316] on span at bounding box center [504, 317] width 23 height 15
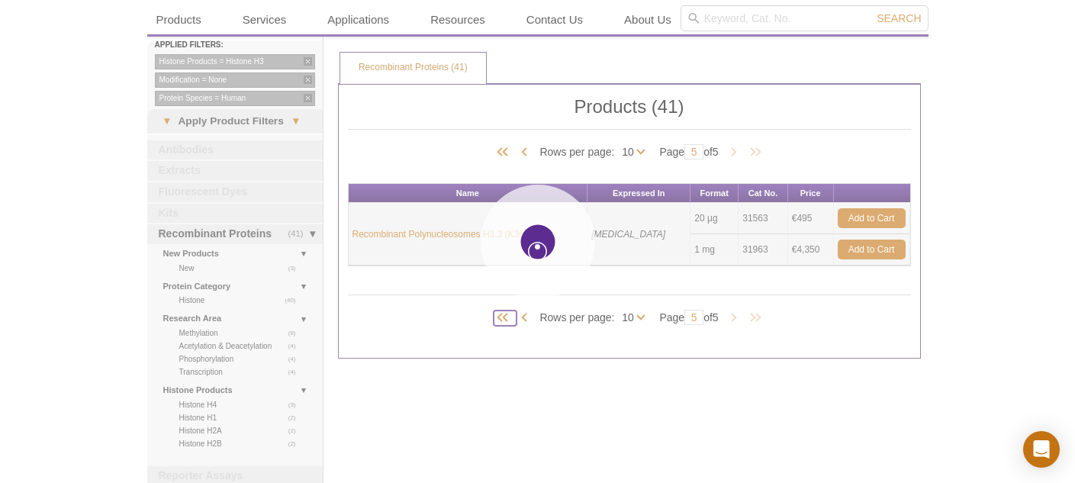
type input "1"
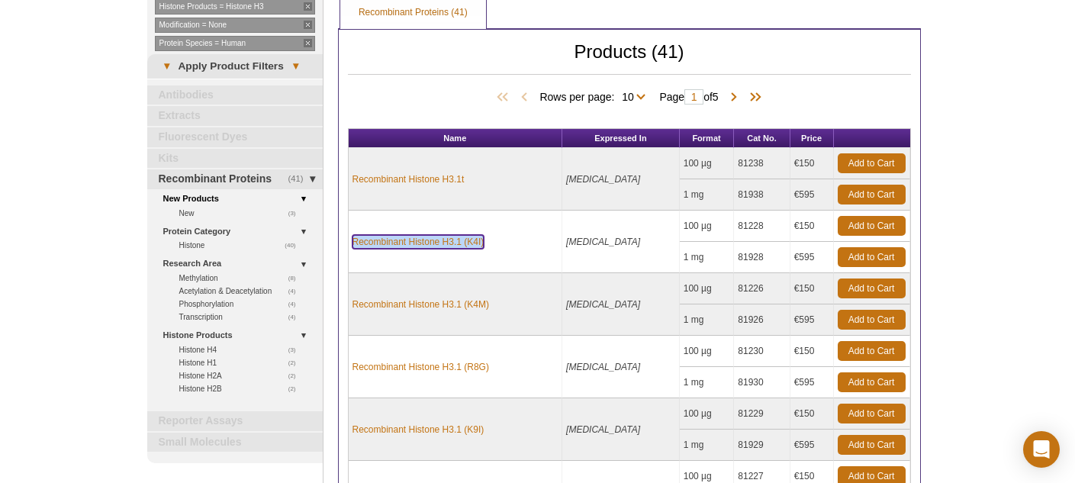
scroll to position [127, 0]
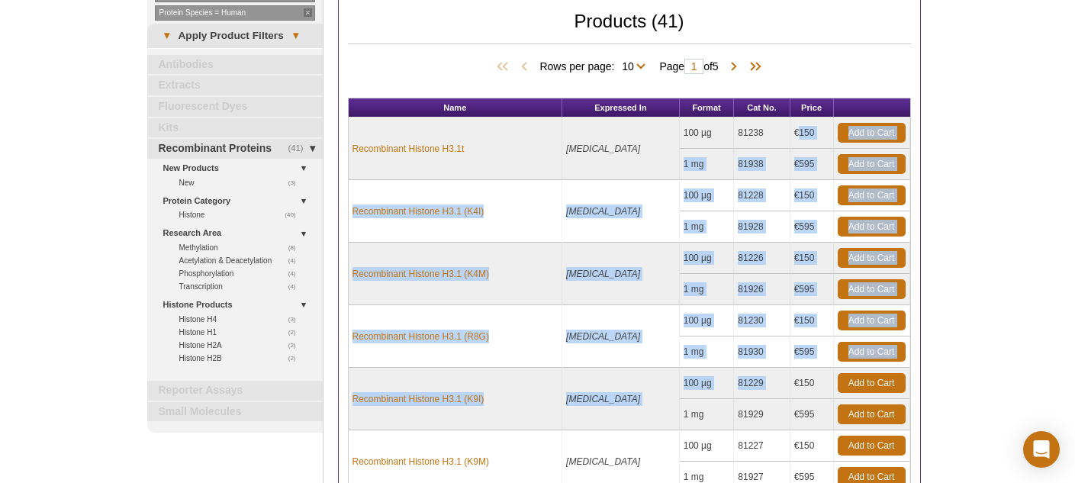
drag, startPoint x: 795, startPoint y: 134, endPoint x: 798, endPoint y: 381, distance: 246.3
click at [798, 380] on tbody "Recombinant Histone H3.1t E. coli 100 µg 81238 €150 Add to Cart 1 mg 81938 €595…" at bounding box center [629, 429] width 561 height 625
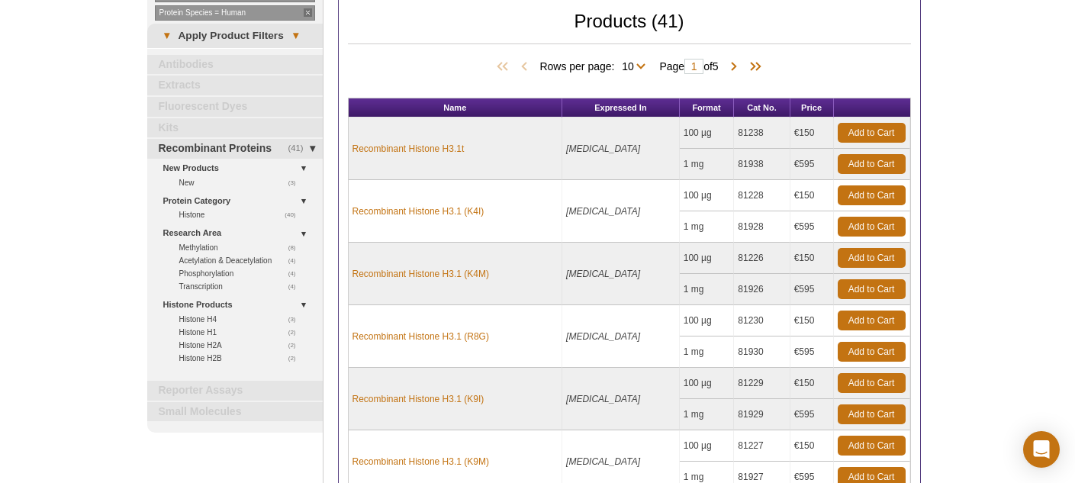
click at [991, 126] on div "Active Motif Logo Enabling Epigenetics Research 0 Search Skip to content Active…" at bounding box center [537, 438] width 1075 height 1130
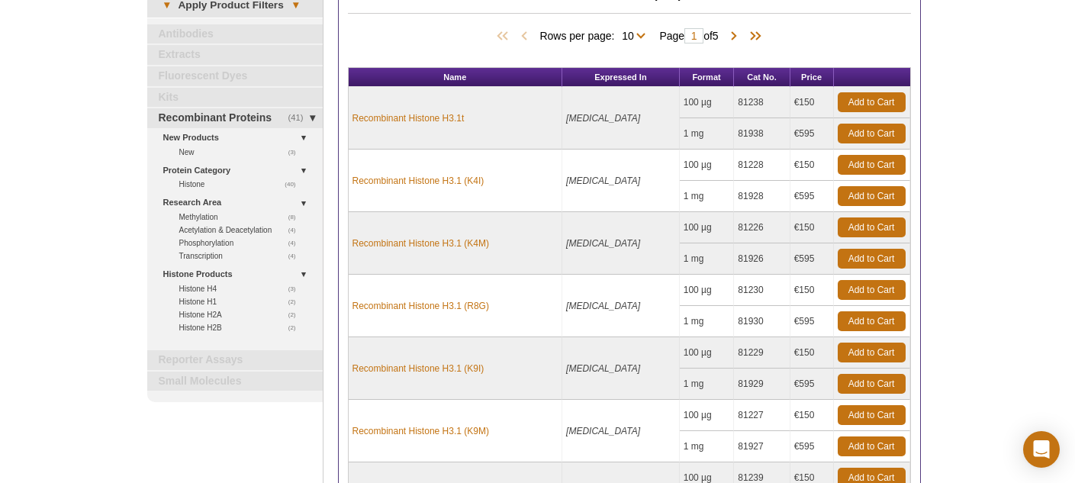
scroll to position [142, 0]
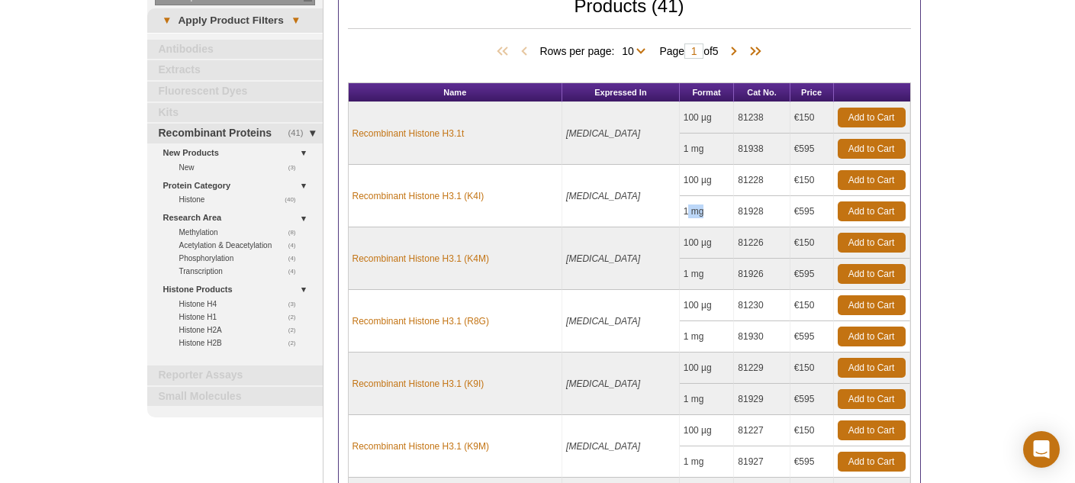
drag, startPoint x: 678, startPoint y: 211, endPoint x: 712, endPoint y: 212, distance: 33.6
click at [712, 212] on td "1 mg" at bounding box center [706, 211] width 55 height 31
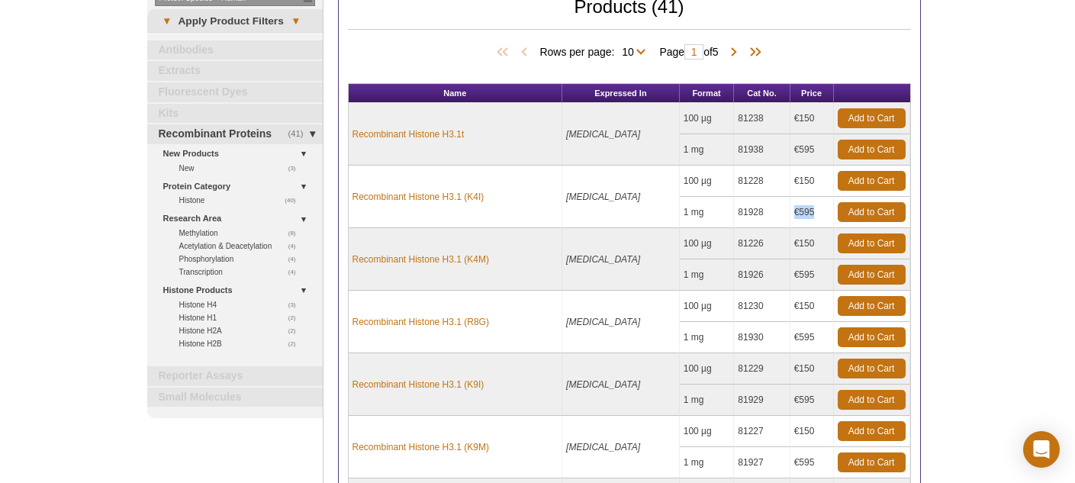
drag, startPoint x: 791, startPoint y: 210, endPoint x: 811, endPoint y: 210, distance: 20.6
click at [811, 210] on td "€595" at bounding box center [811, 212] width 43 height 31
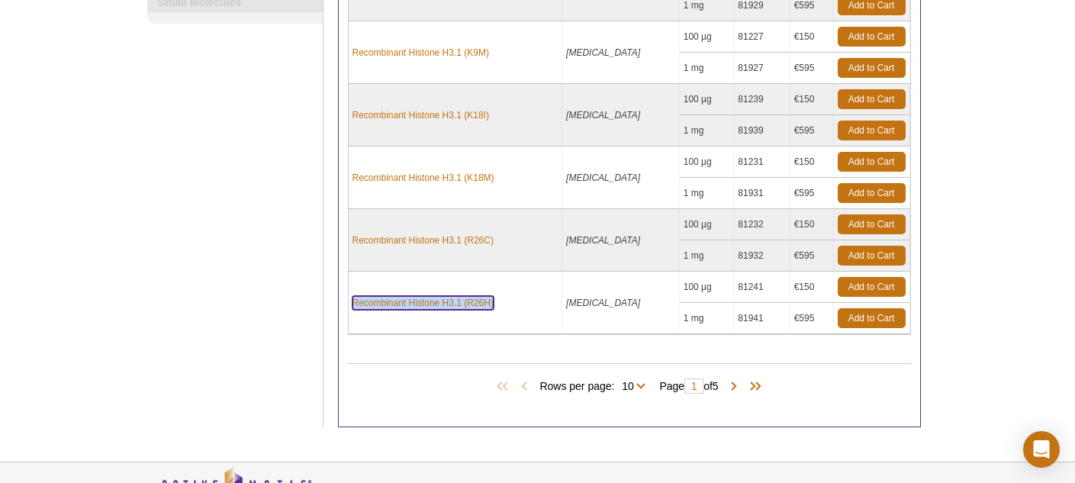
scroll to position [647, 0]
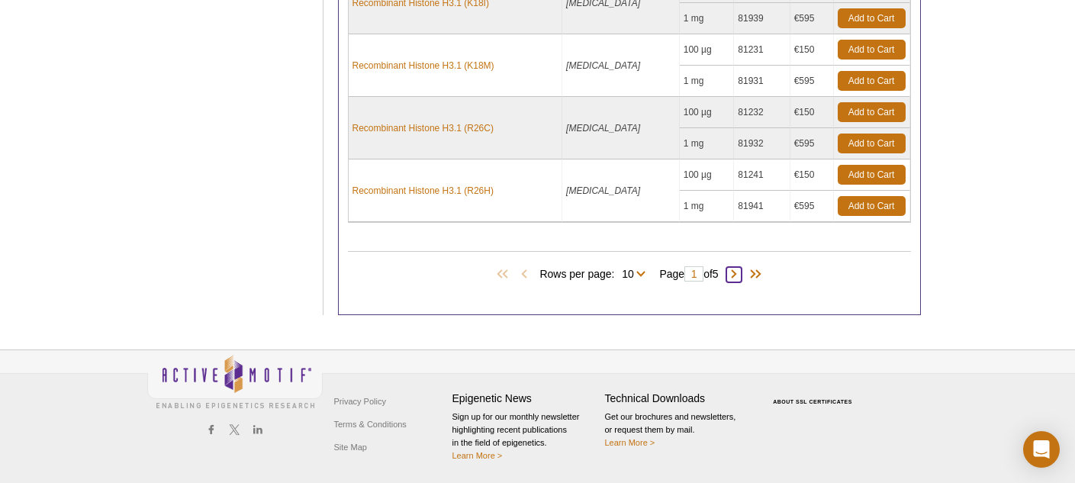
click at [734, 276] on span at bounding box center [733, 274] width 15 height 15
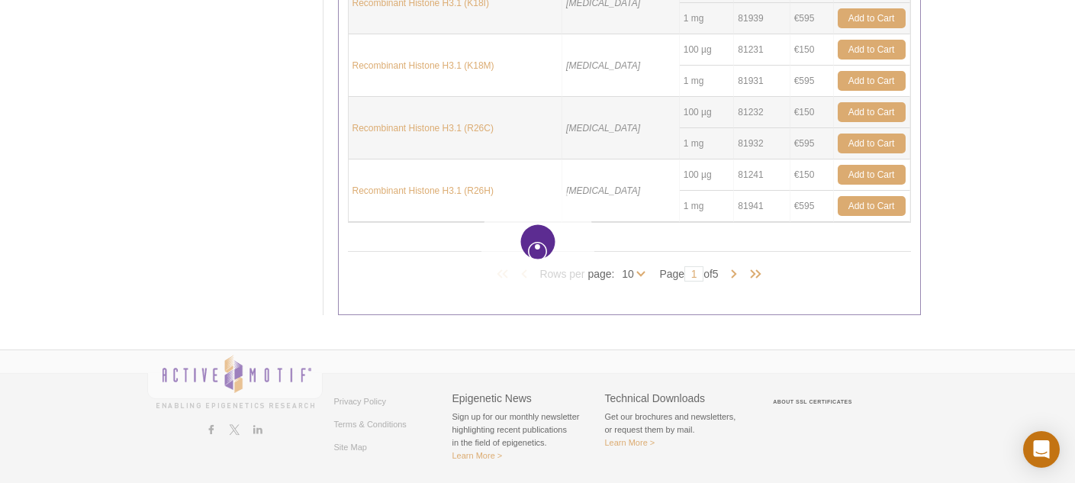
type input "2"
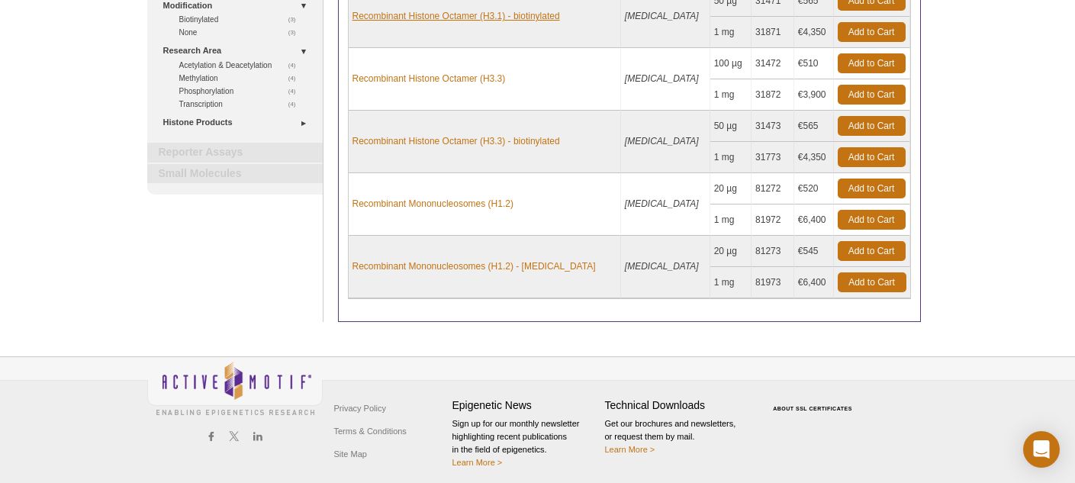
scroll to position [292, 0]
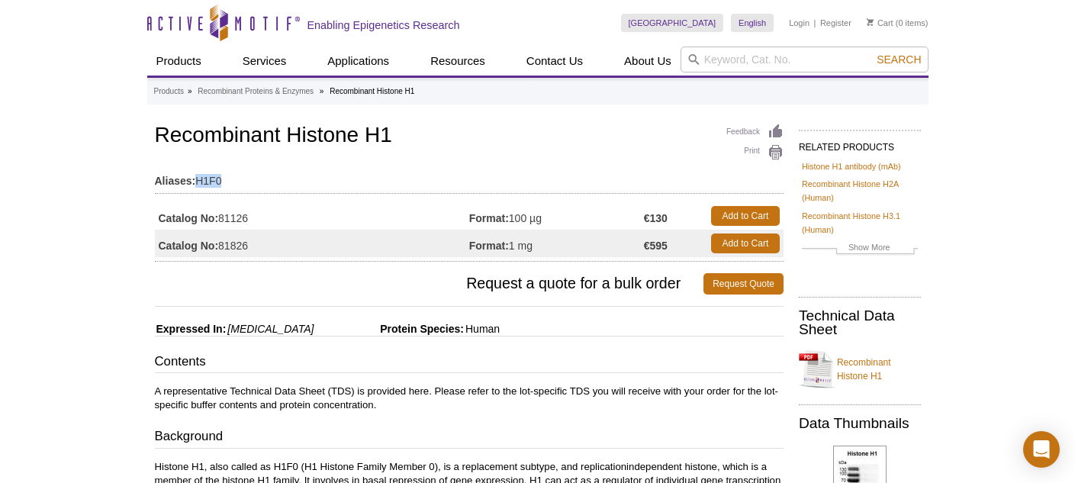
drag, startPoint x: 226, startPoint y: 182, endPoint x: 201, endPoint y: 184, distance: 26.0
click at [199, 184] on td "Aliases: H1F0" at bounding box center [469, 177] width 628 height 24
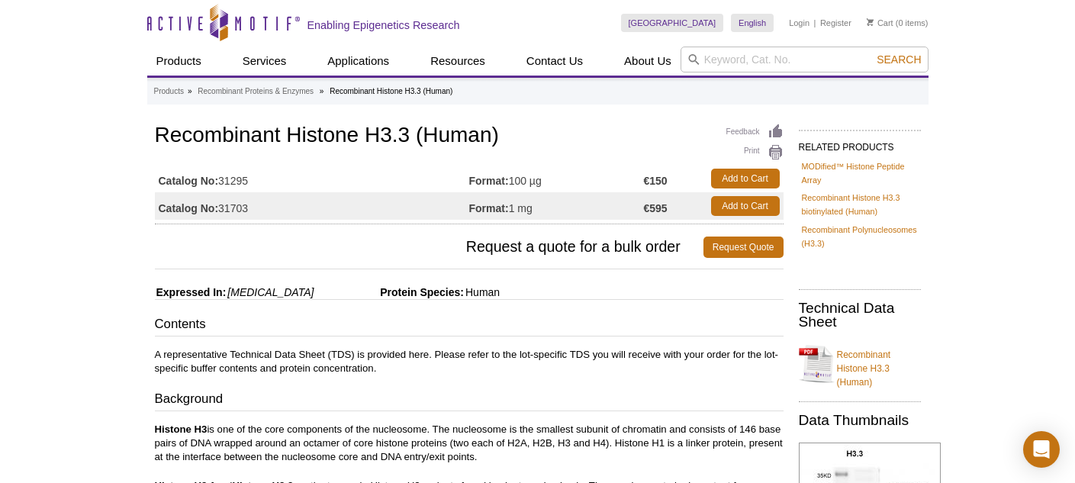
drag, startPoint x: 519, startPoint y: 175, endPoint x: 557, endPoint y: 174, distance: 38.2
click at [555, 174] on td "Format: 100 µg" at bounding box center [556, 178] width 175 height 27
drag, startPoint x: 637, startPoint y: 178, endPoint x: 686, endPoint y: 178, distance: 49.6
click at [686, 178] on tr "Catalog No: 31295 Format: 100 µg €150 Add to Cart" at bounding box center [469, 178] width 628 height 27
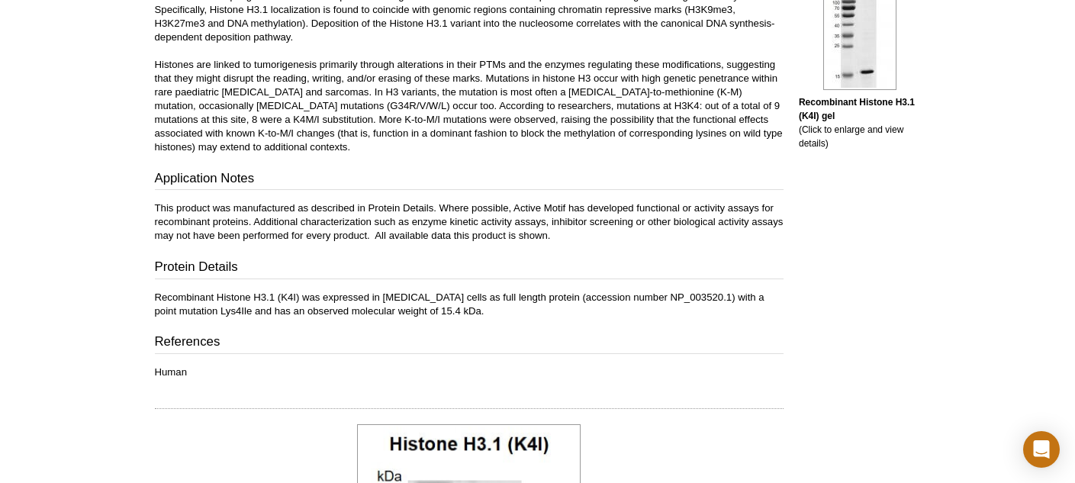
scroll to position [505, 0]
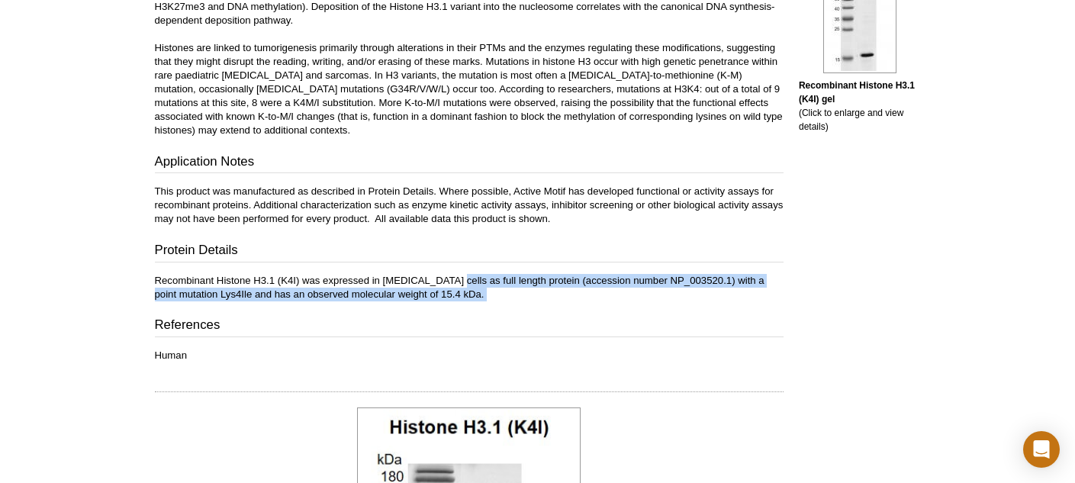
drag, startPoint x: 442, startPoint y: 277, endPoint x: 532, endPoint y: 301, distance: 92.5
click at [532, 301] on div "Contents A representative Technical Data Sheet (TDS) is provided here. Please r…" at bounding box center [469, 86] width 628 height 552
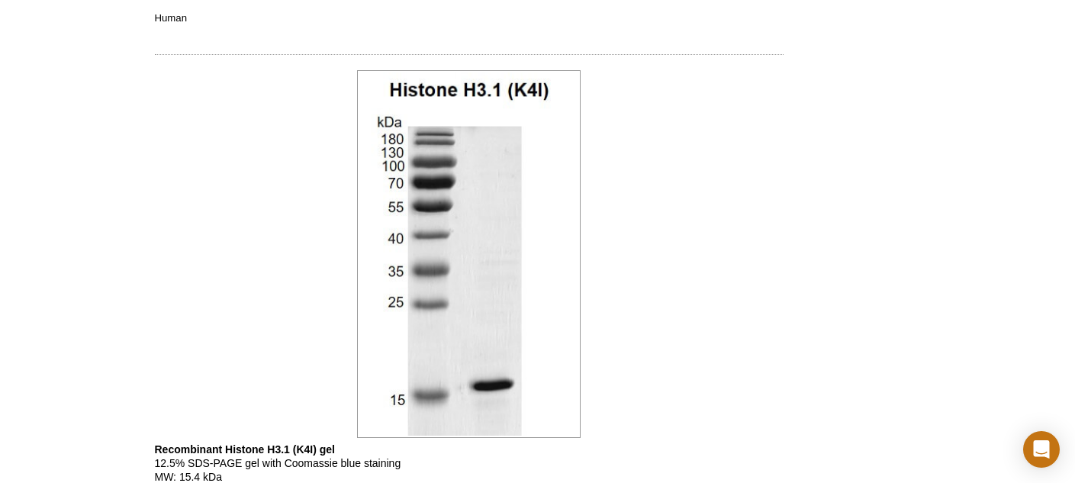
scroll to position [1176, 0]
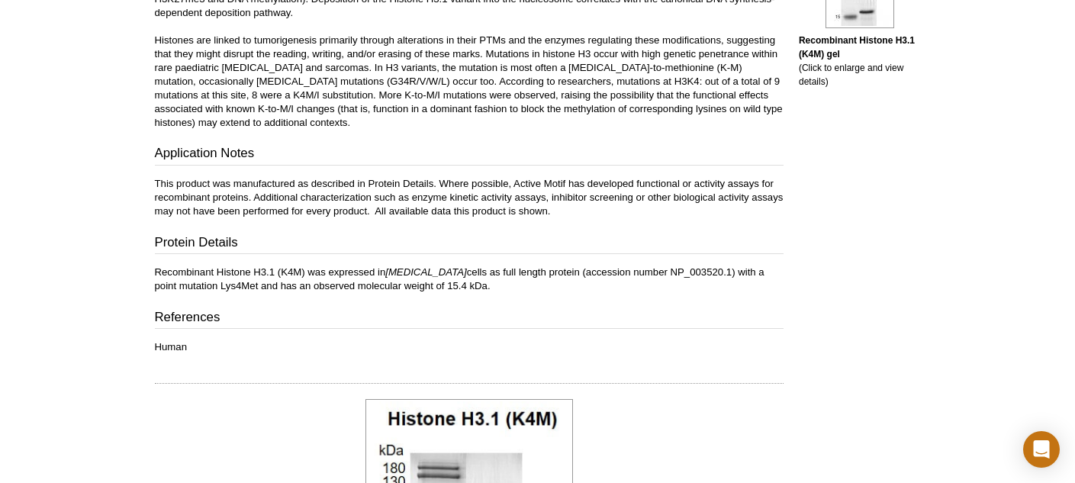
scroll to position [548, 0]
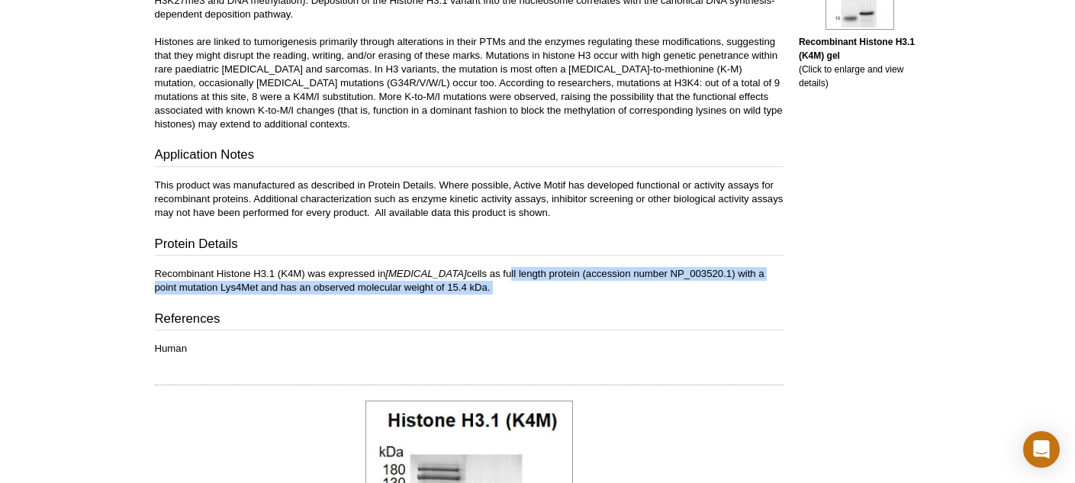
drag, startPoint x: 458, startPoint y: 273, endPoint x: 462, endPoint y: 296, distance: 23.2
click at [462, 296] on div "Contents A representative Technical Data Sheet (TDS) is provided here. Please r…" at bounding box center [469, 80] width 628 height 552
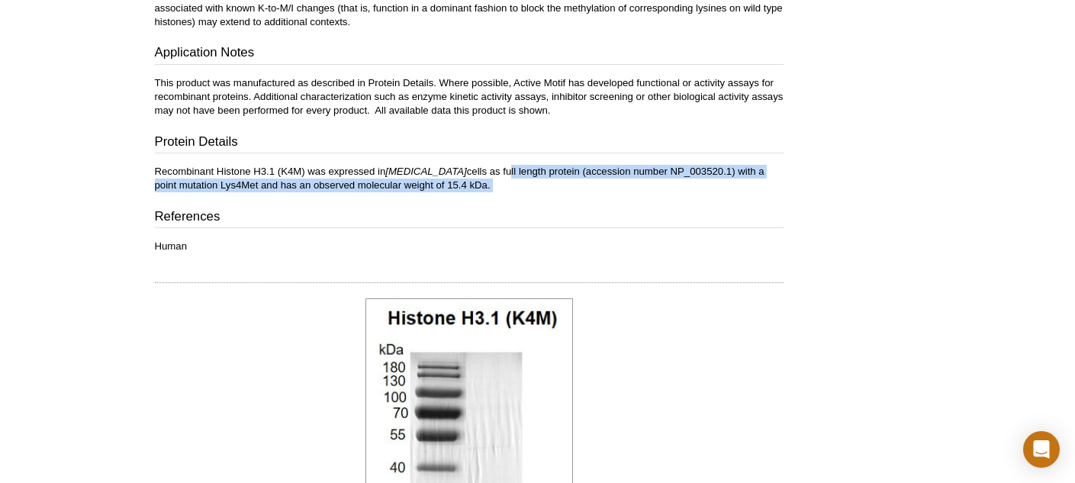
scroll to position [506, 0]
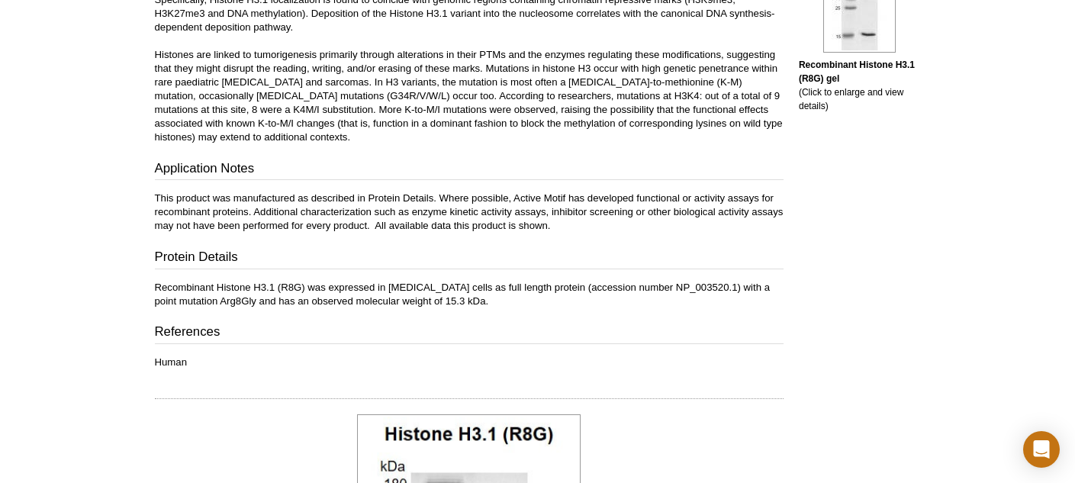
scroll to position [612, 0]
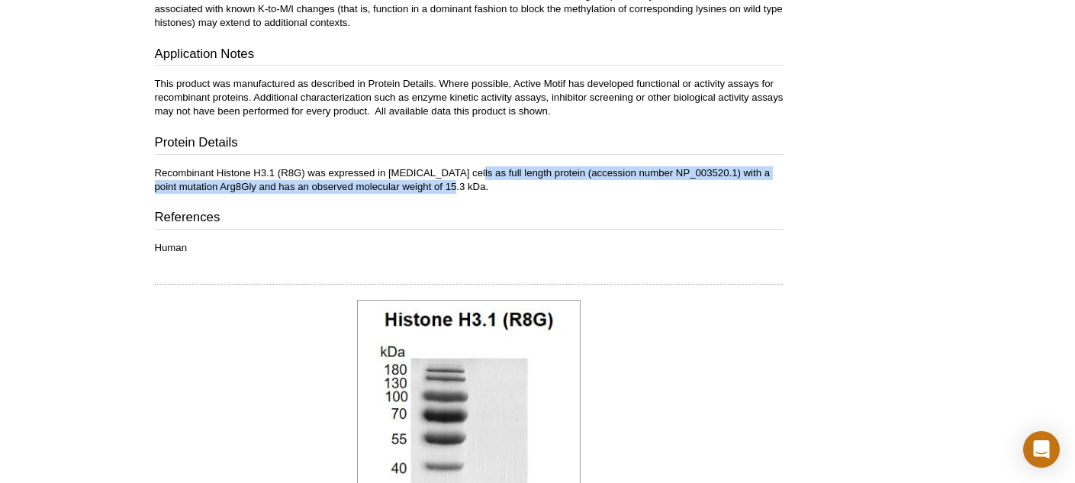
drag, startPoint x: 456, startPoint y: 174, endPoint x: 467, endPoint y: 191, distance: 19.9
click at [467, 191] on p "Recombinant Histone H3.1 (R8G) was expressed in E. coli cells as full length pr…" at bounding box center [469, 179] width 628 height 27
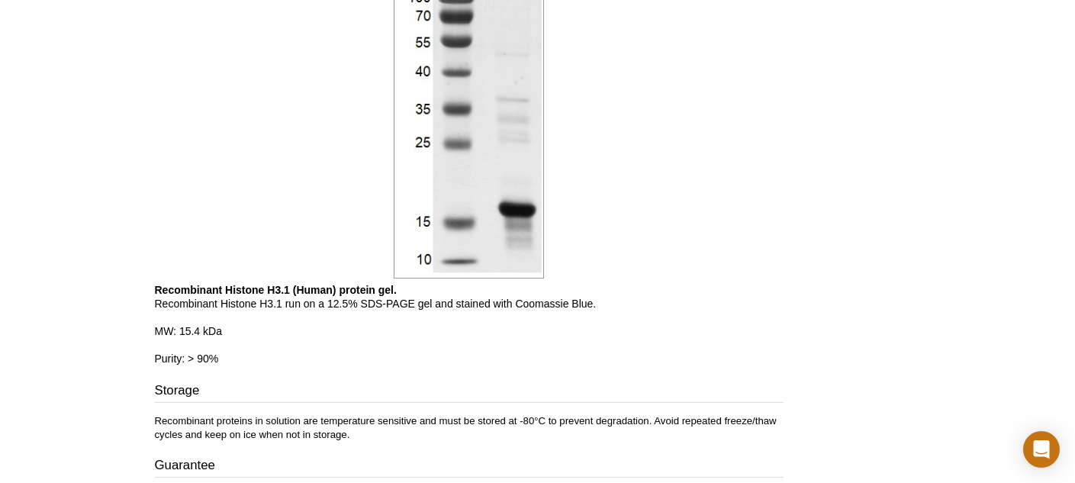
scroll to position [961, 0]
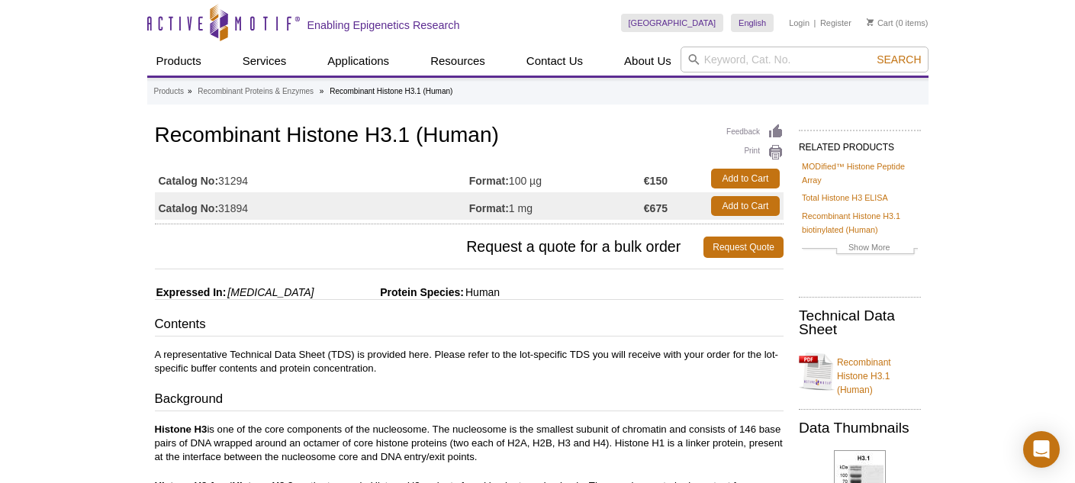
drag, startPoint x: 162, startPoint y: 210, endPoint x: 670, endPoint y: 205, distance: 508.7
click at [670, 205] on tr "Catalog No: 31894 Format: 1 mg €675 Add to Cart" at bounding box center [469, 205] width 628 height 27
drag, startPoint x: 667, startPoint y: 205, endPoint x: 171, endPoint y: 204, distance: 496.5
click at [171, 204] on tr "Catalog No: 31894 Format: 1 mg €675 Add to Cart" at bounding box center [469, 205] width 628 height 27
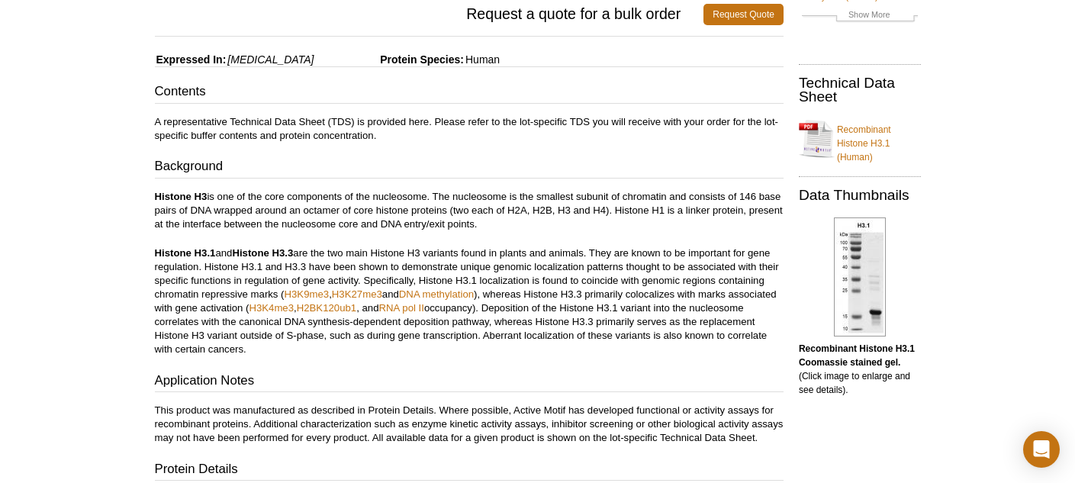
scroll to position [236, 0]
